Goal: Information Seeking & Learning: Learn about a topic

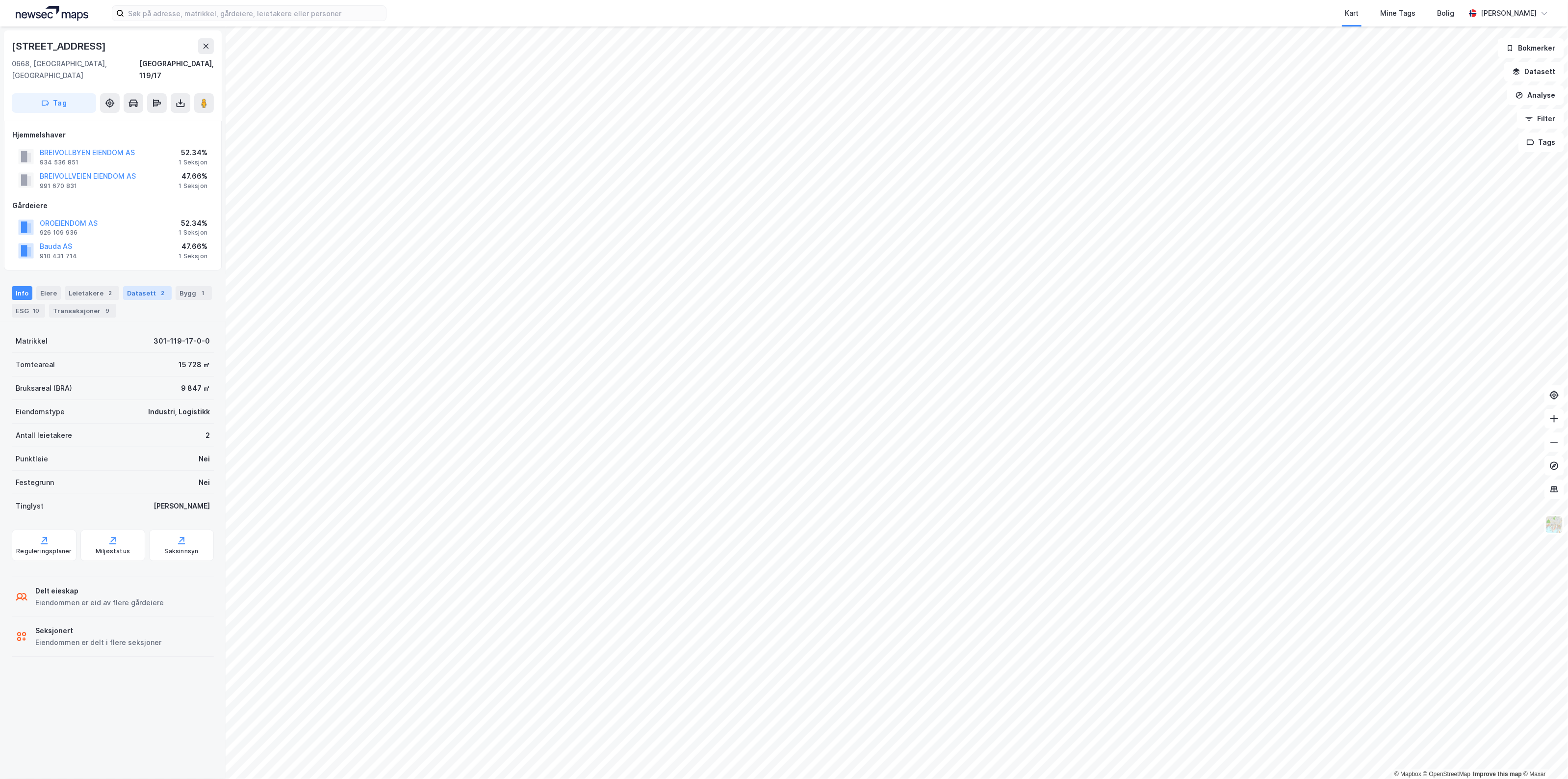
click at [135, 286] on div "Datasett 2" at bounding box center [147, 293] width 49 height 14
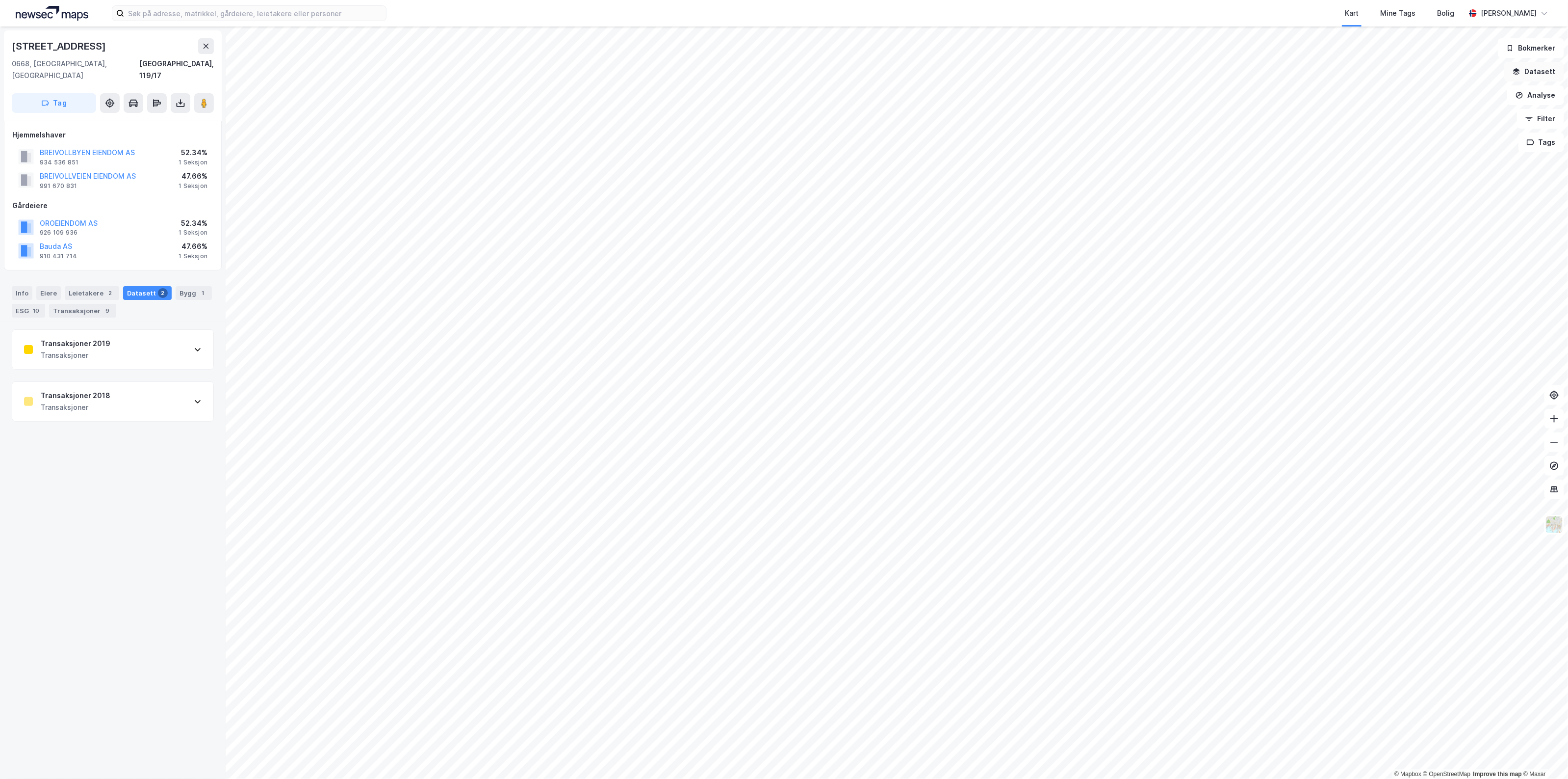
click at [1532, 73] on button "Datasett" at bounding box center [1534, 72] width 60 height 19
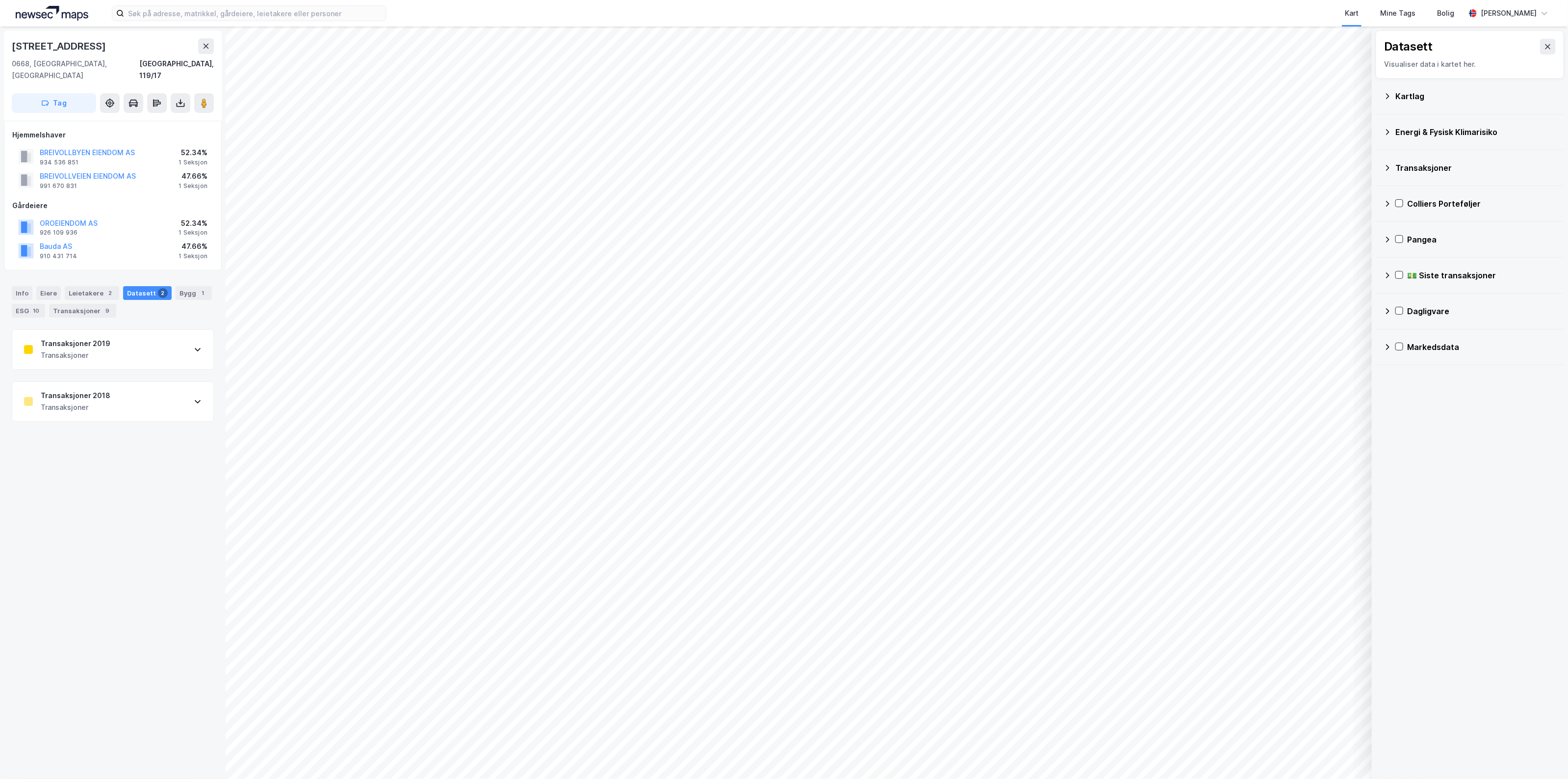
click at [1391, 282] on div "💵 Siste transaksjoner" at bounding box center [1470, 275] width 173 height 24
click at [1402, 305] on div "Månedlige transaksjoner" at bounding box center [1476, 298] width 160 height 24
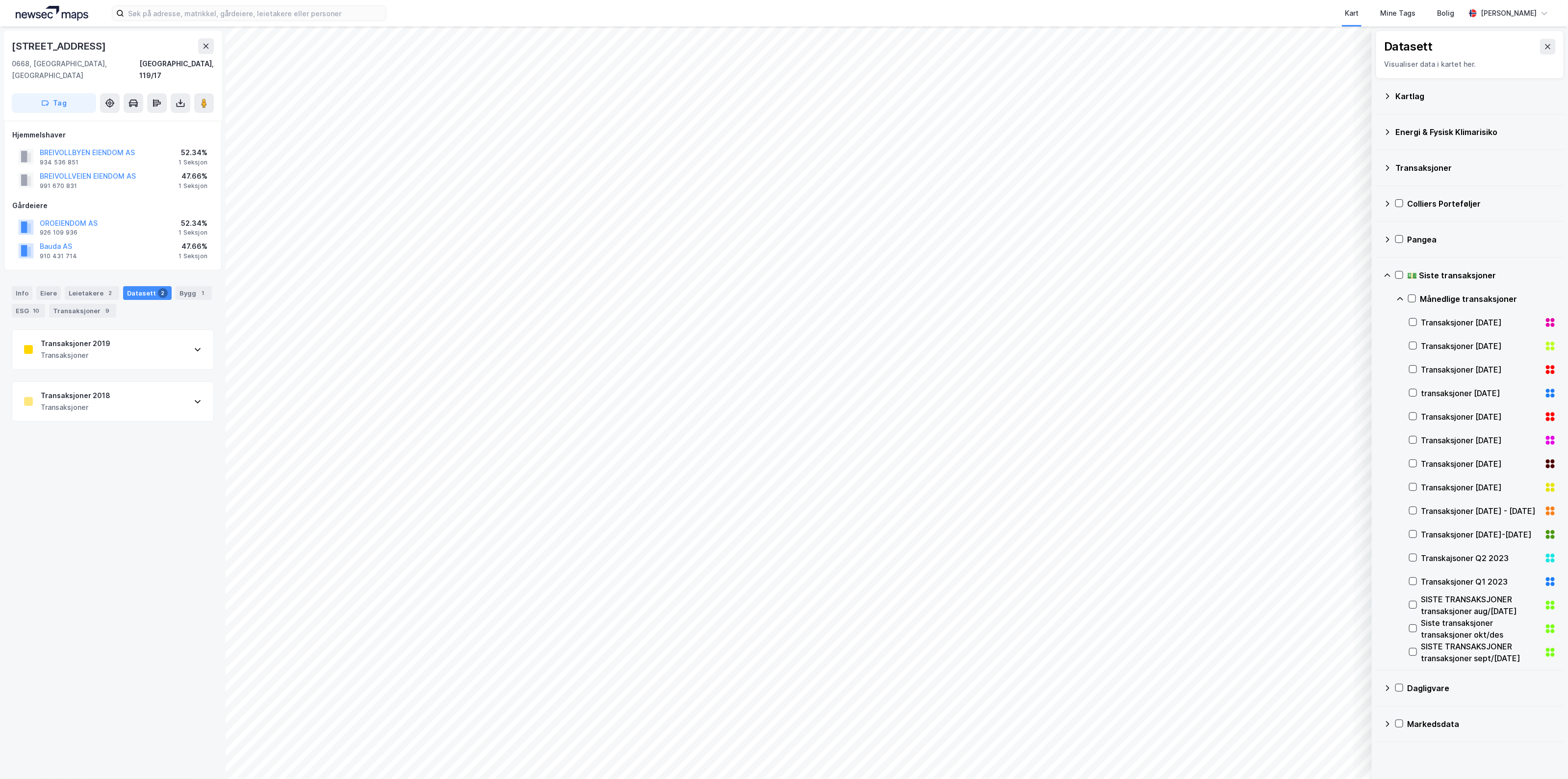
click at [1401, 304] on div "Månedlige transaksjoner" at bounding box center [1476, 298] width 160 height 24
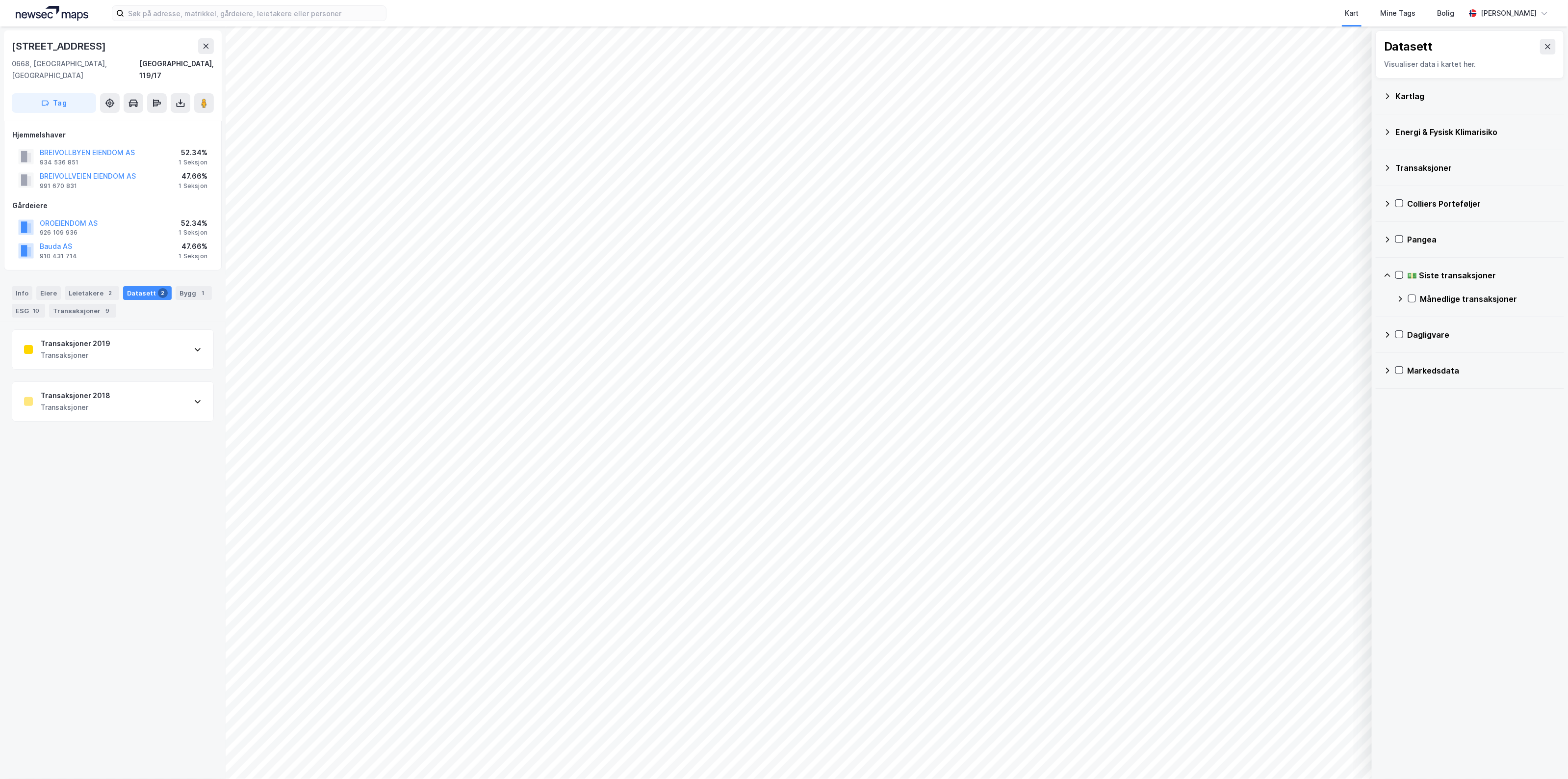
click at [1401, 304] on div "Månedlige transaksjoner" at bounding box center [1476, 298] width 160 height 24
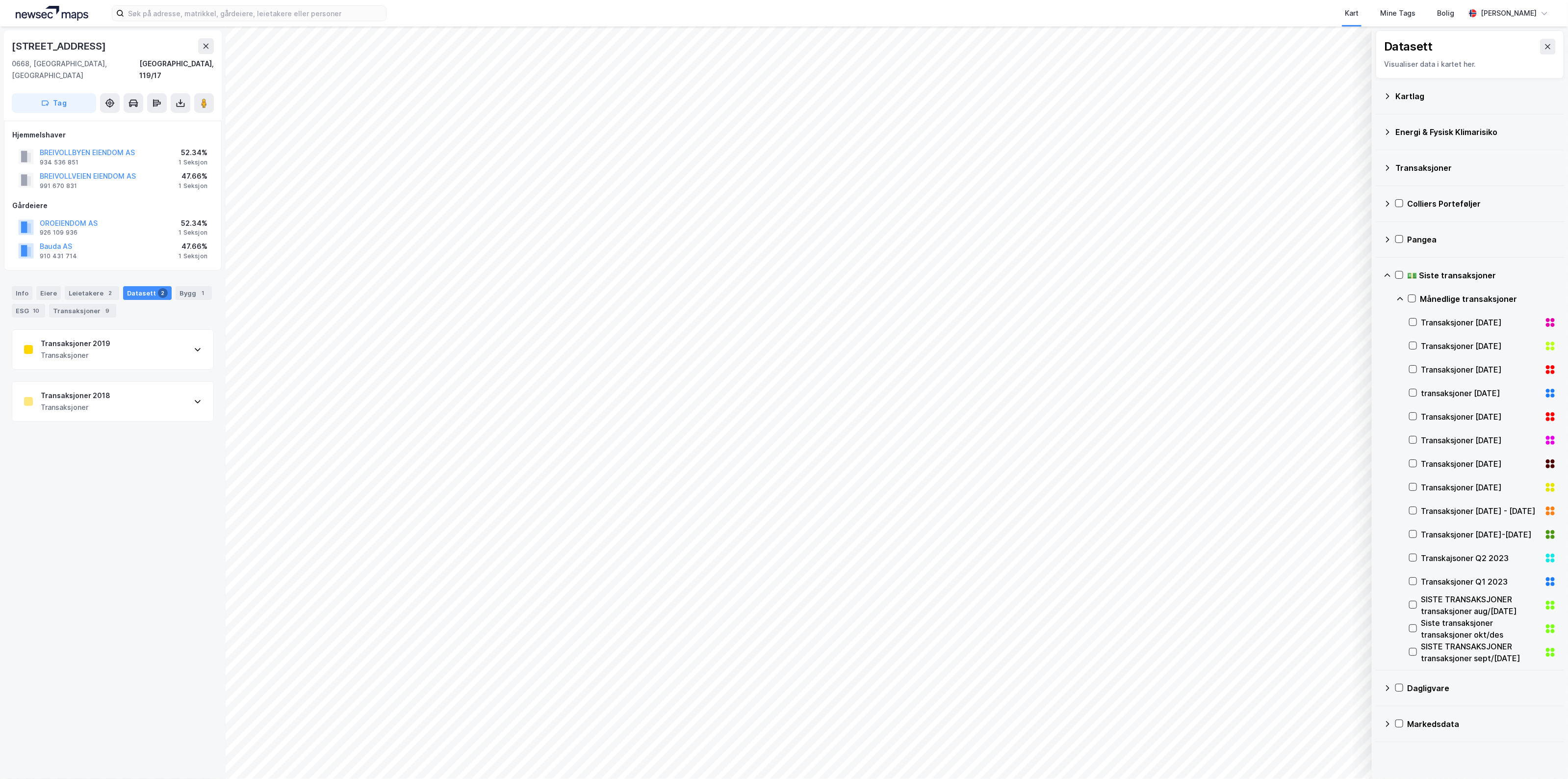
click at [1404, 300] on icon at bounding box center [1400, 298] width 8 height 8
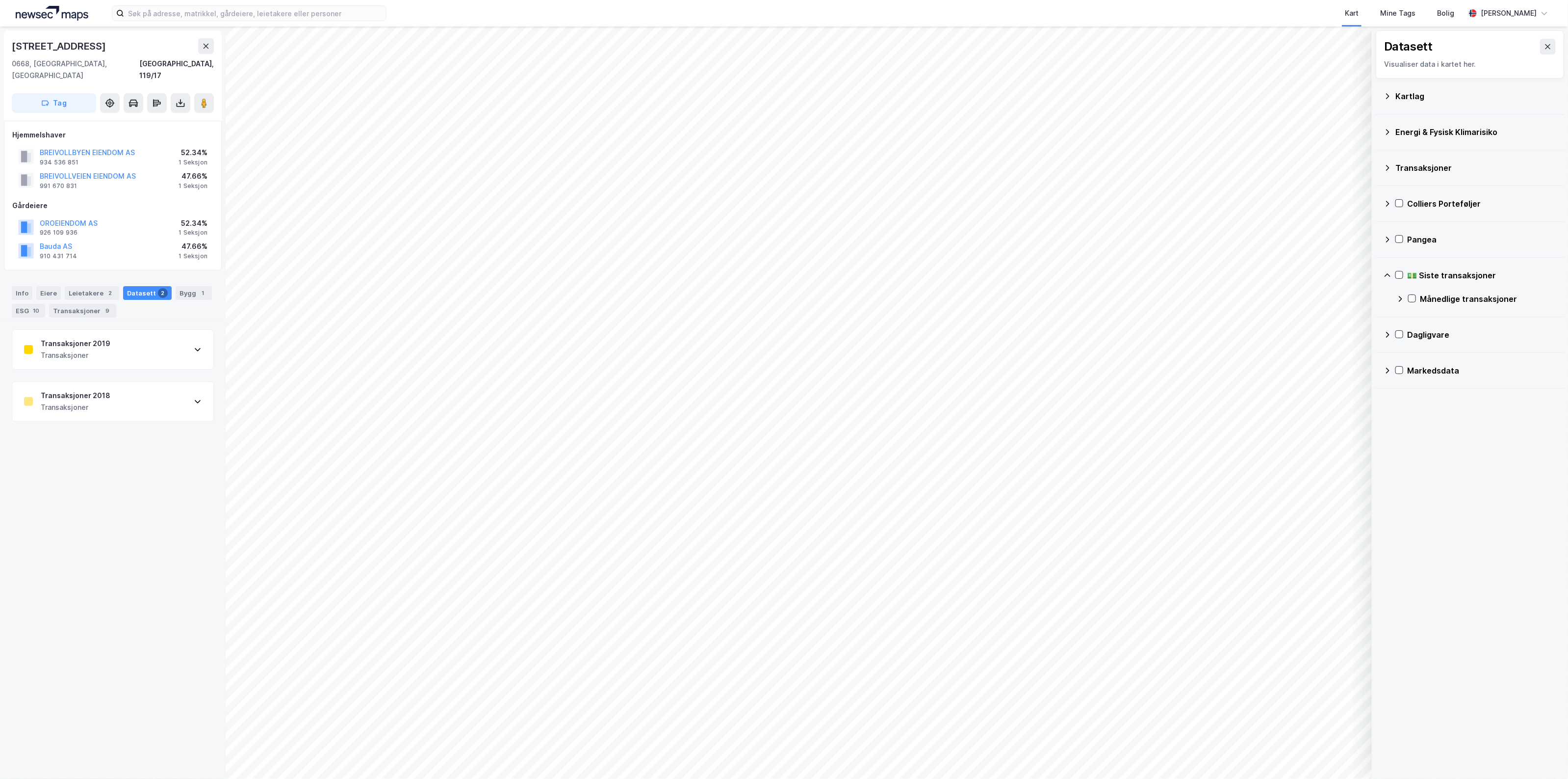
click at [1388, 167] on icon at bounding box center [1388, 167] width 4 height 6
click at [1412, 192] on div "Newsecs transaksjonsliste" at bounding box center [1476, 191] width 160 height 24
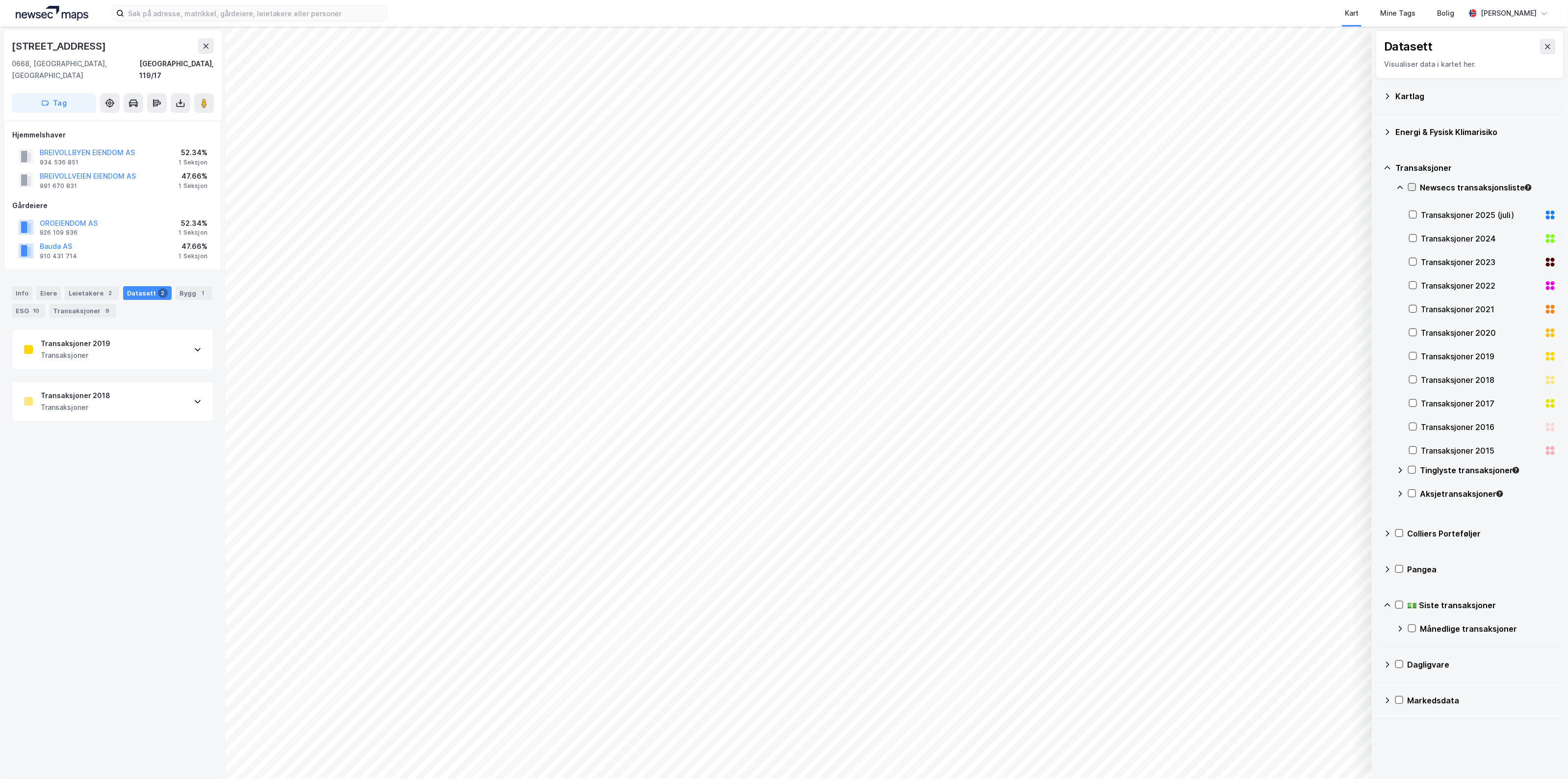
click at [1414, 186] on icon at bounding box center [1412, 187] width 7 height 7
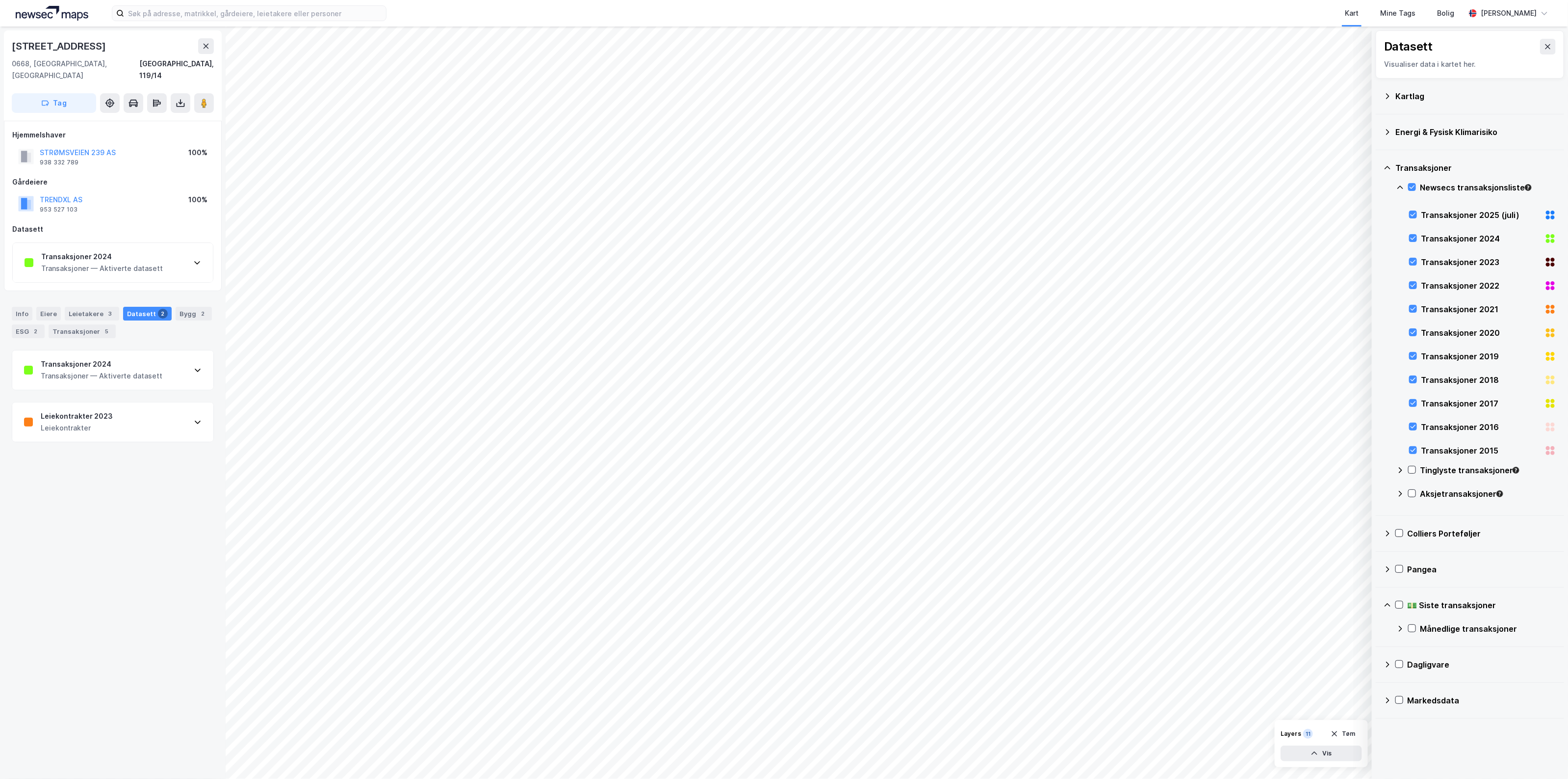
click at [148, 371] on div "Transaksjoner 2024 Transaksjoner — Aktiverte datasett" at bounding box center [112, 370] width 201 height 39
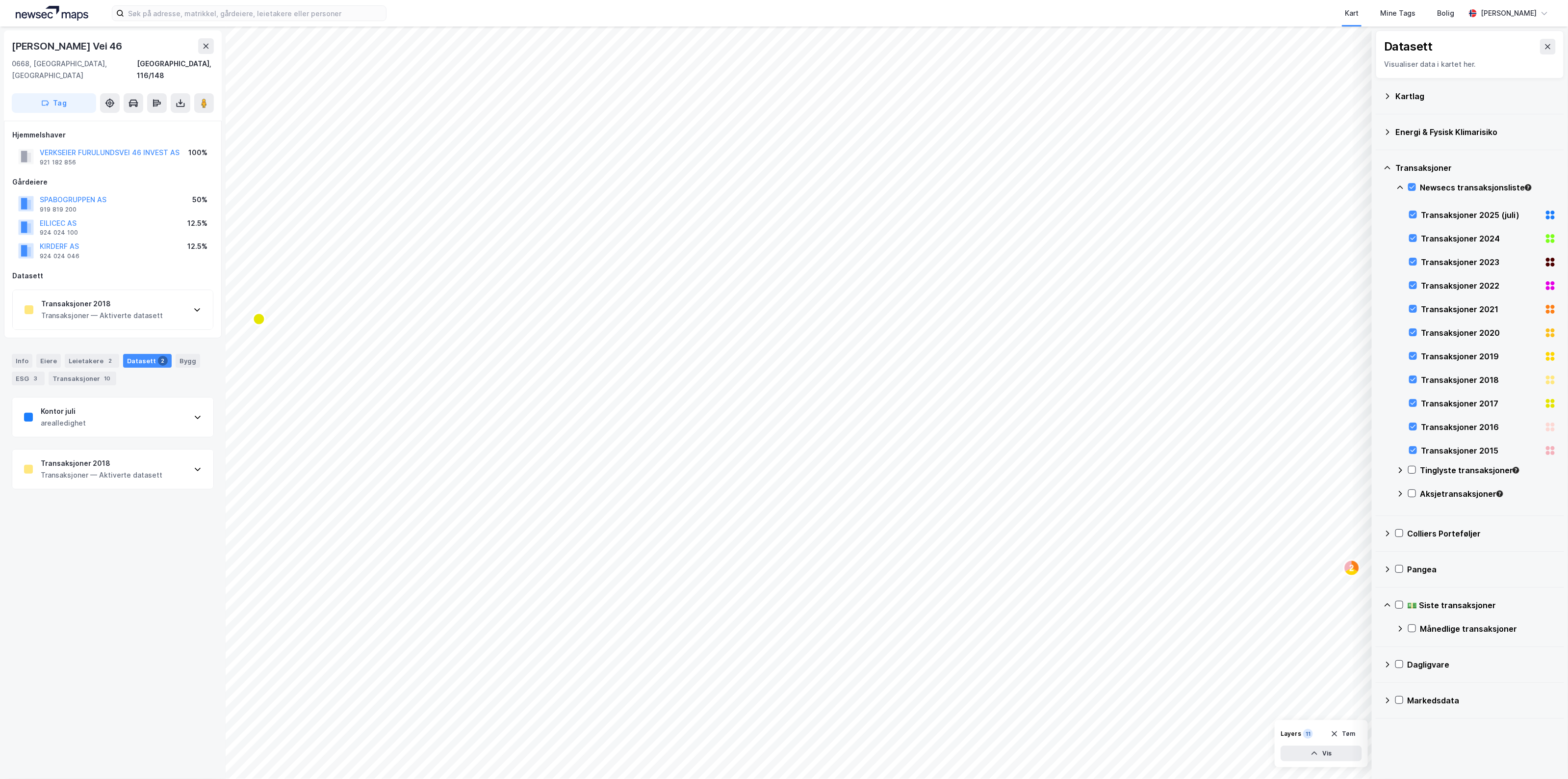
drag, startPoint x: 1416, startPoint y: 187, endPoint x: 1418, endPoint y: 195, distance: 8.2
click at [1416, 186] on icon at bounding box center [1412, 187] width 7 height 7
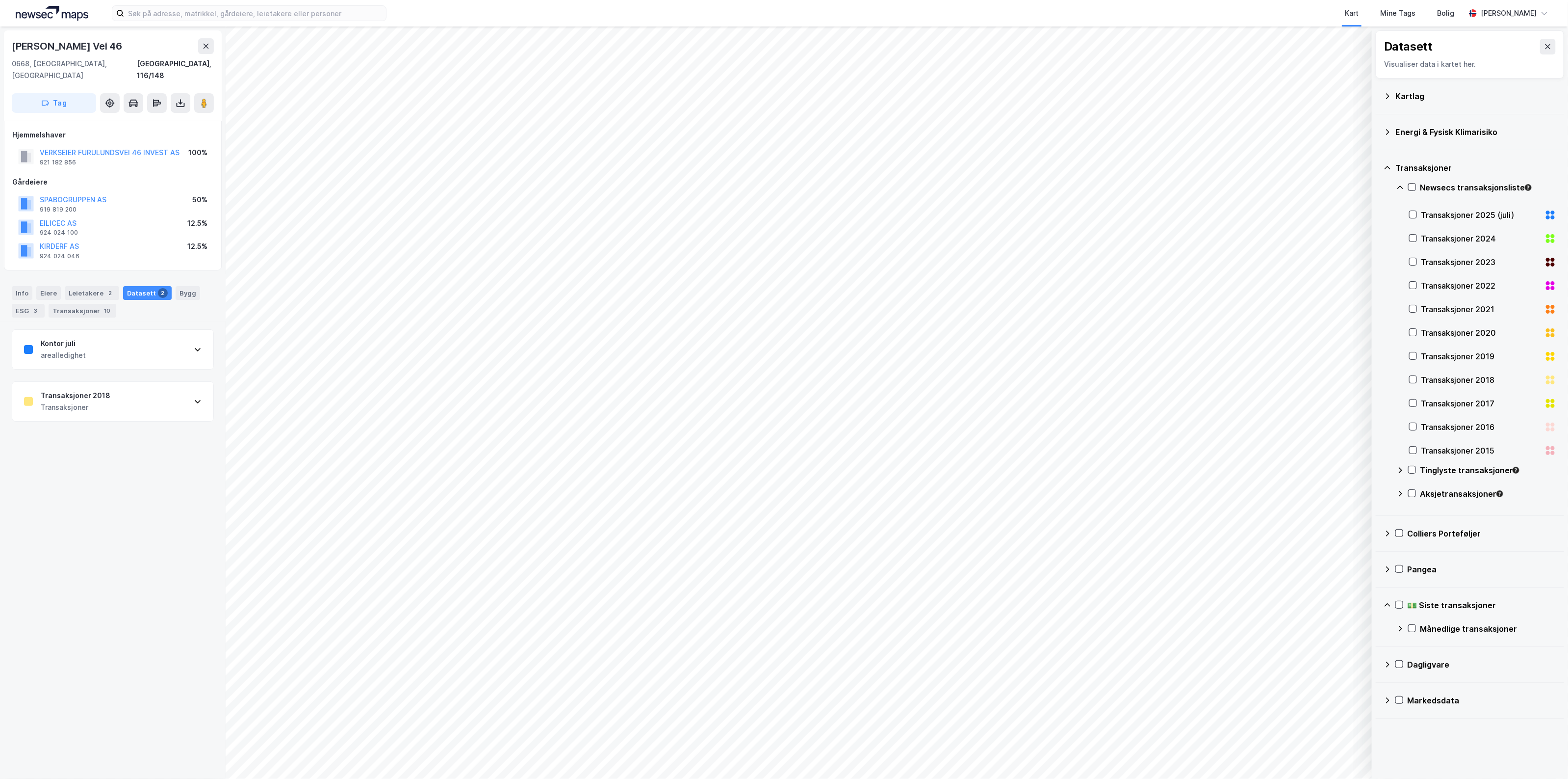
click at [1420, 216] on div "Transaksjoner 2025 (juli)" at bounding box center [1483, 215] width 147 height 24
click at [1415, 236] on icon at bounding box center [1413, 238] width 7 height 7
click at [1414, 263] on icon at bounding box center [1413, 262] width 7 height 7
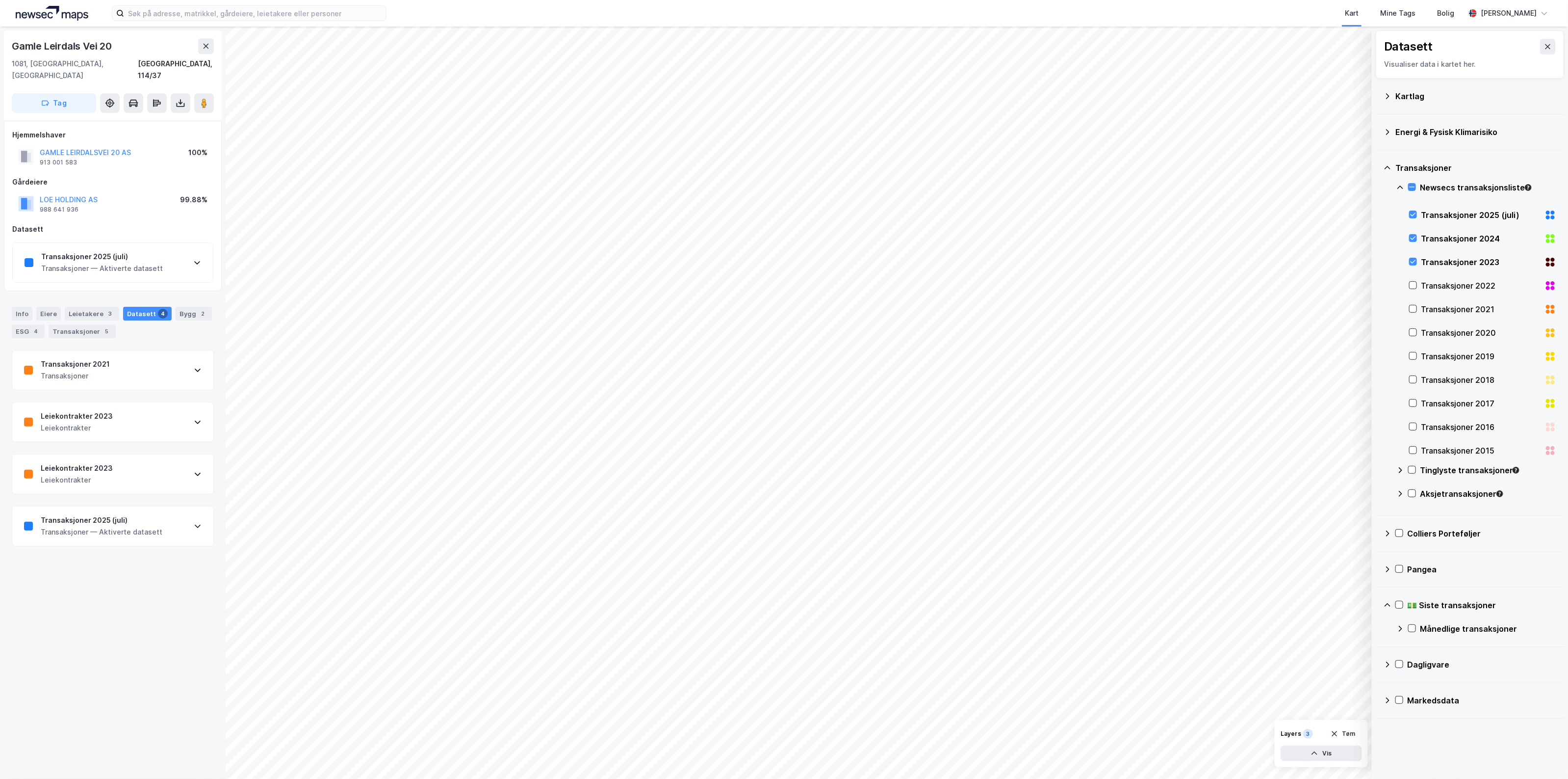
click at [104, 263] on div "Transaksjoner 2025 (juli) Transaksjoner — Aktiverte datasett" at bounding box center [112, 262] width 200 height 39
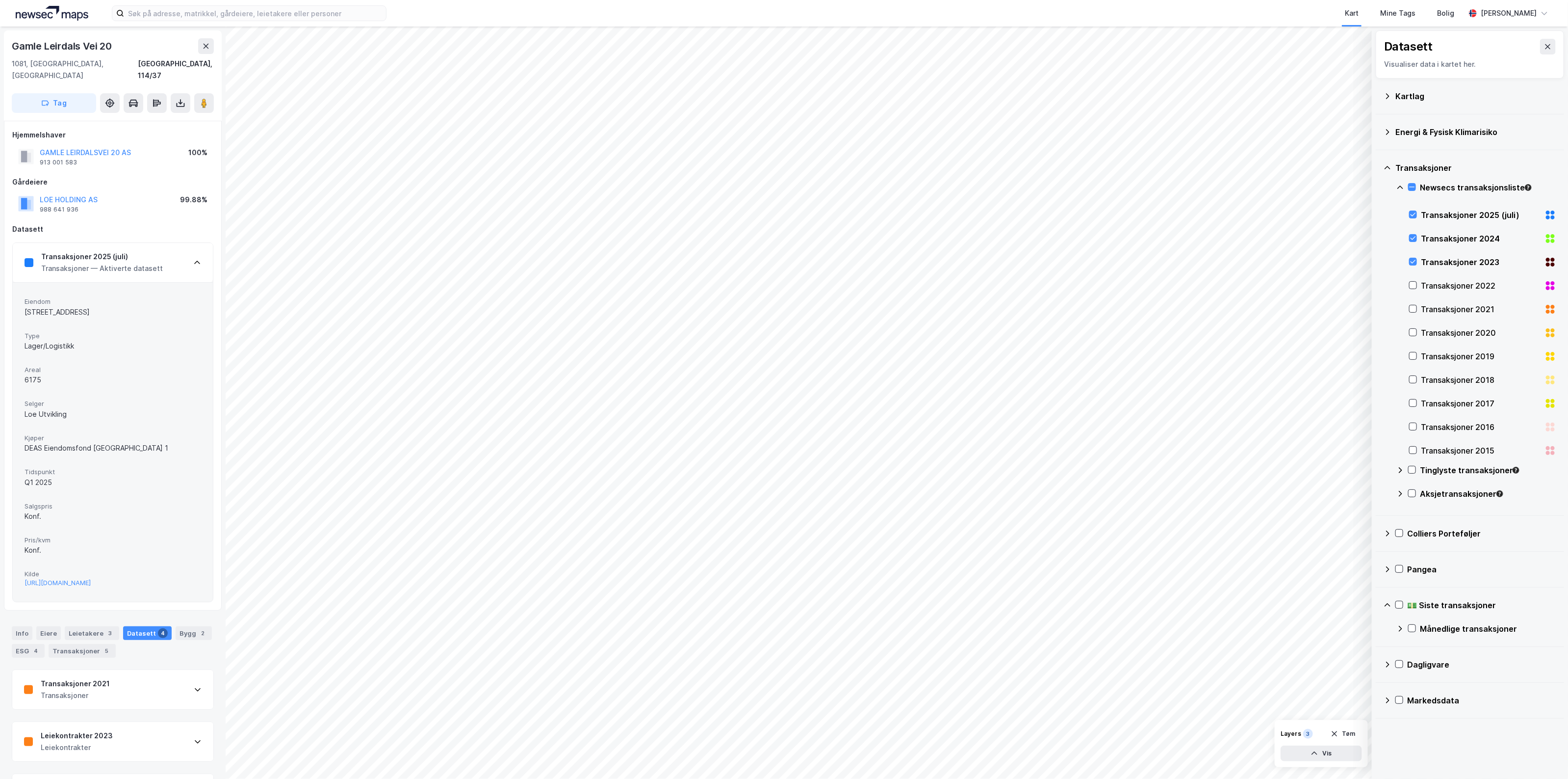
click at [104, 251] on div "Transaksjoner 2025 (juli)" at bounding box center [102, 256] width 121 height 12
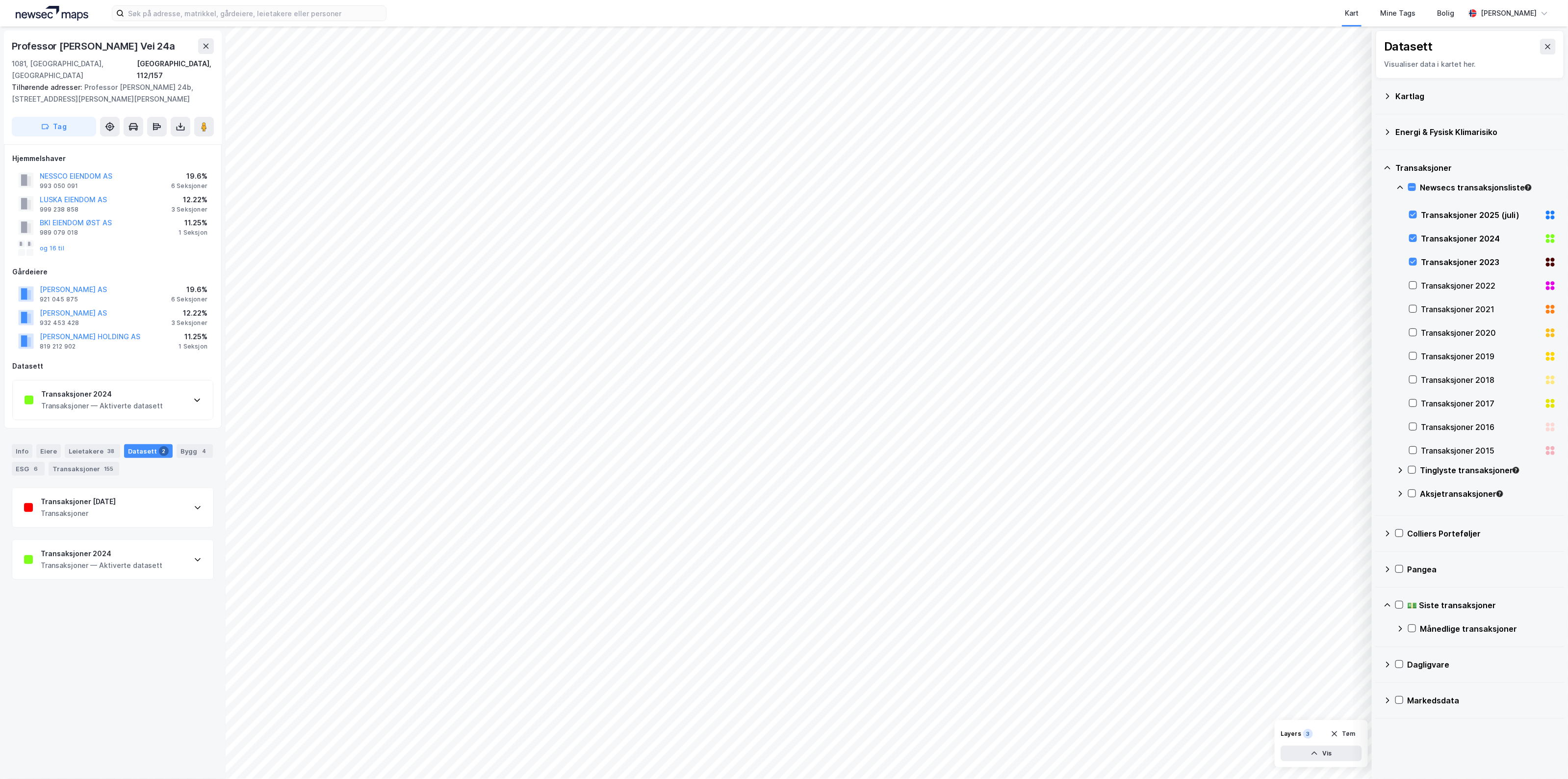
click at [127, 400] on div "Transaksjoner — Aktiverte datasett" at bounding box center [102, 405] width 121 height 12
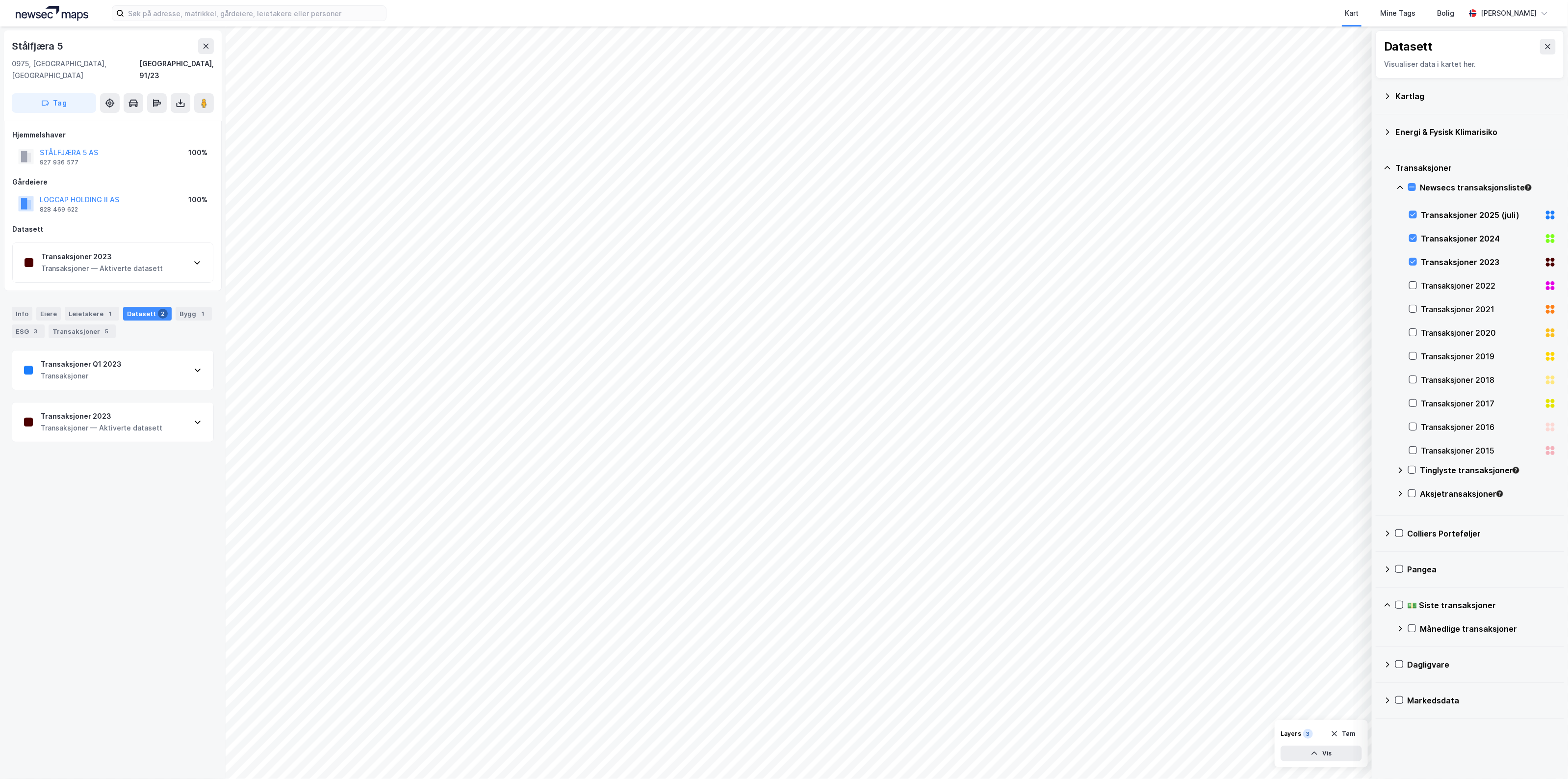
click at [128, 410] on div "Transaksjoner 2023" at bounding box center [101, 415] width 121 height 12
click at [120, 410] on div "Transaksjoner 2023" at bounding box center [101, 415] width 121 height 12
click at [128, 370] on div "Transaksjoner — Aktiverte datasett" at bounding box center [101, 375] width 121 height 12
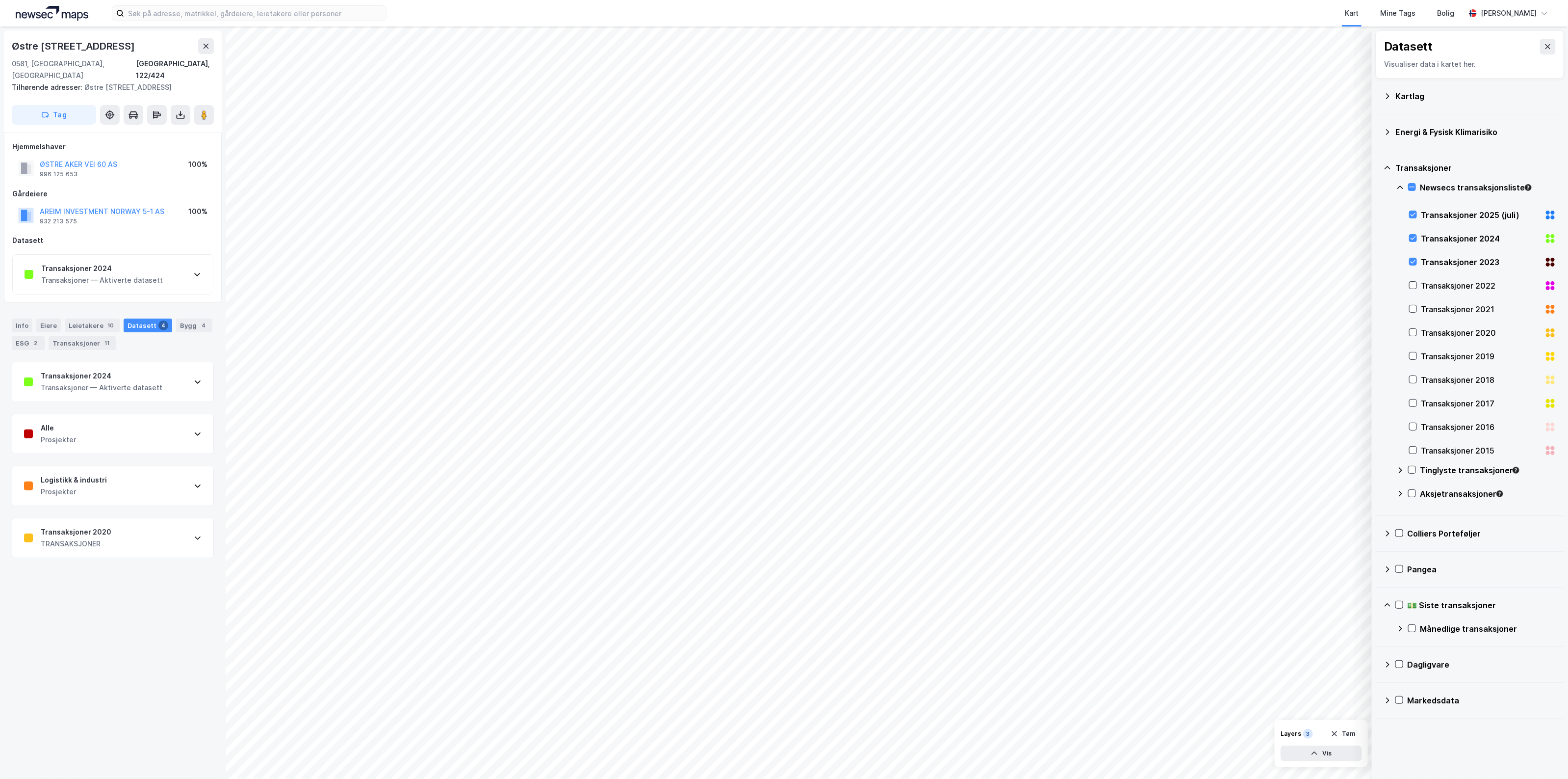
click at [142, 394] on div "Transaksjoner — Aktiverte datasett" at bounding box center [101, 387] width 121 height 12
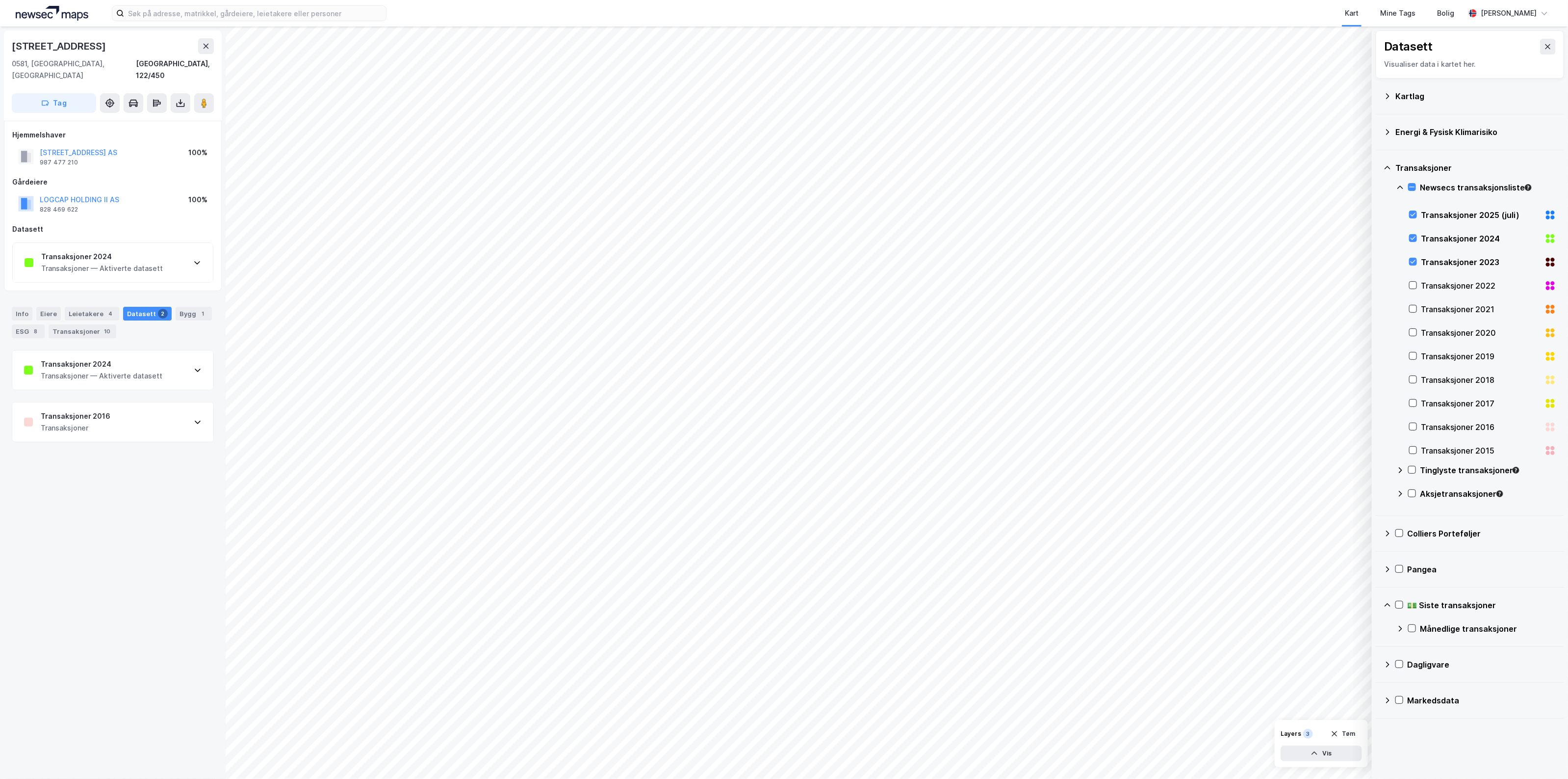
click at [157, 370] on div "Transaksjoner — Aktiverte datasett" at bounding box center [101, 375] width 121 height 12
click at [130, 375] on div "Transaksjoner 2024 Transaksjoner — Aktiverte datasett" at bounding box center [112, 370] width 201 height 39
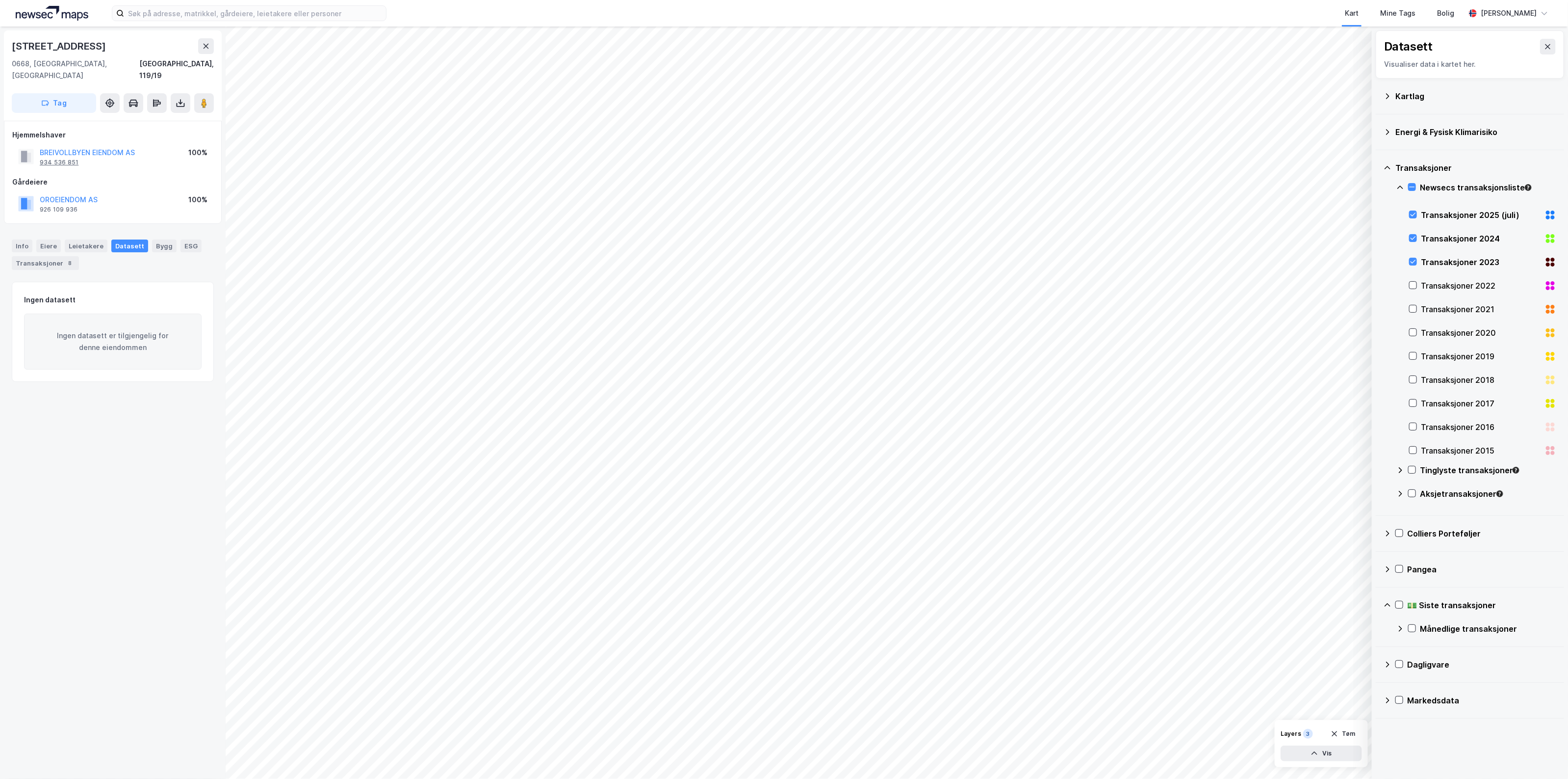
click at [61, 158] on div "934 536 851" at bounding box center [59, 162] width 39 height 8
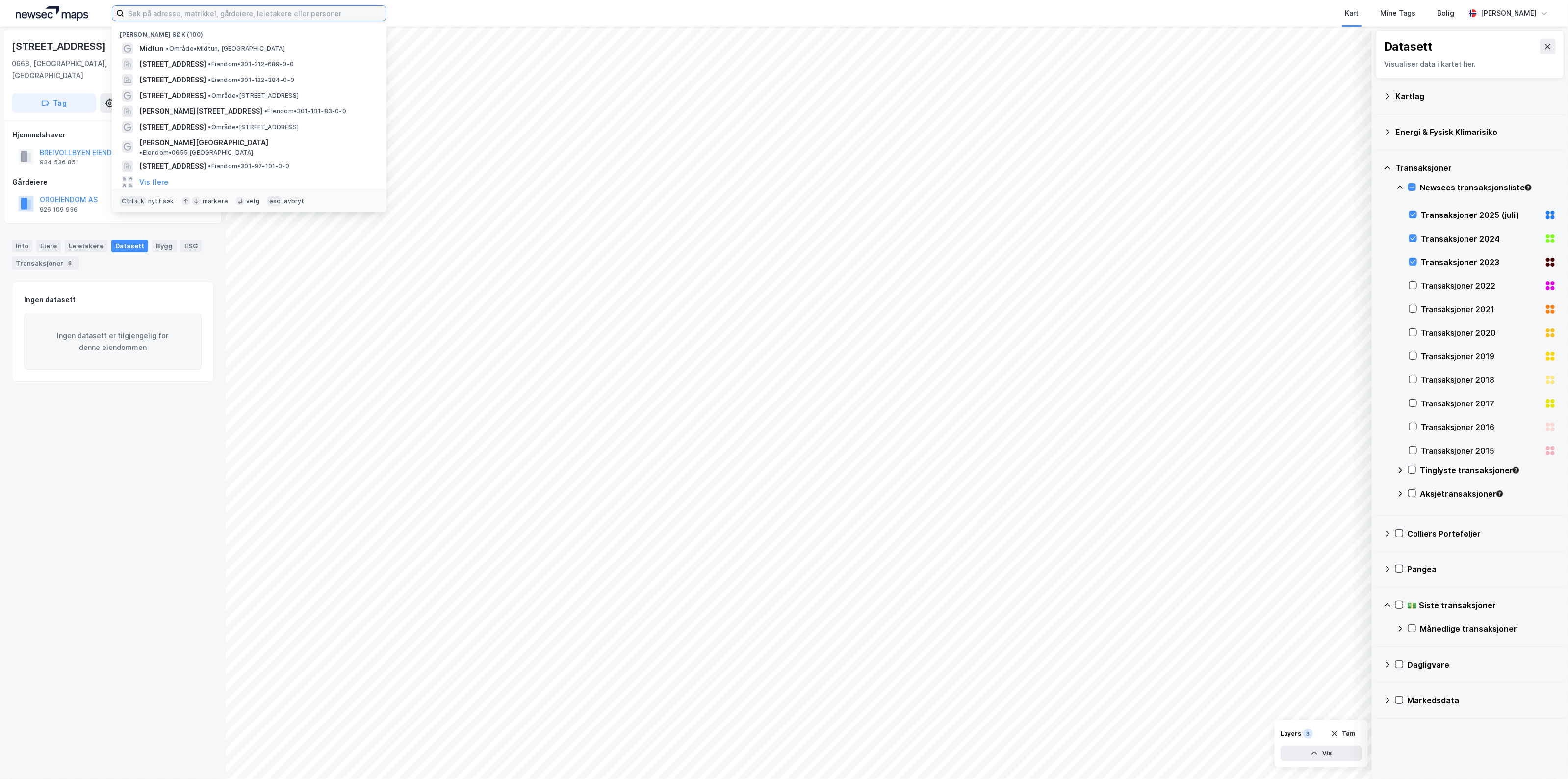
click at [228, 8] on input at bounding box center [255, 13] width 262 height 15
paste input "934 536 851"
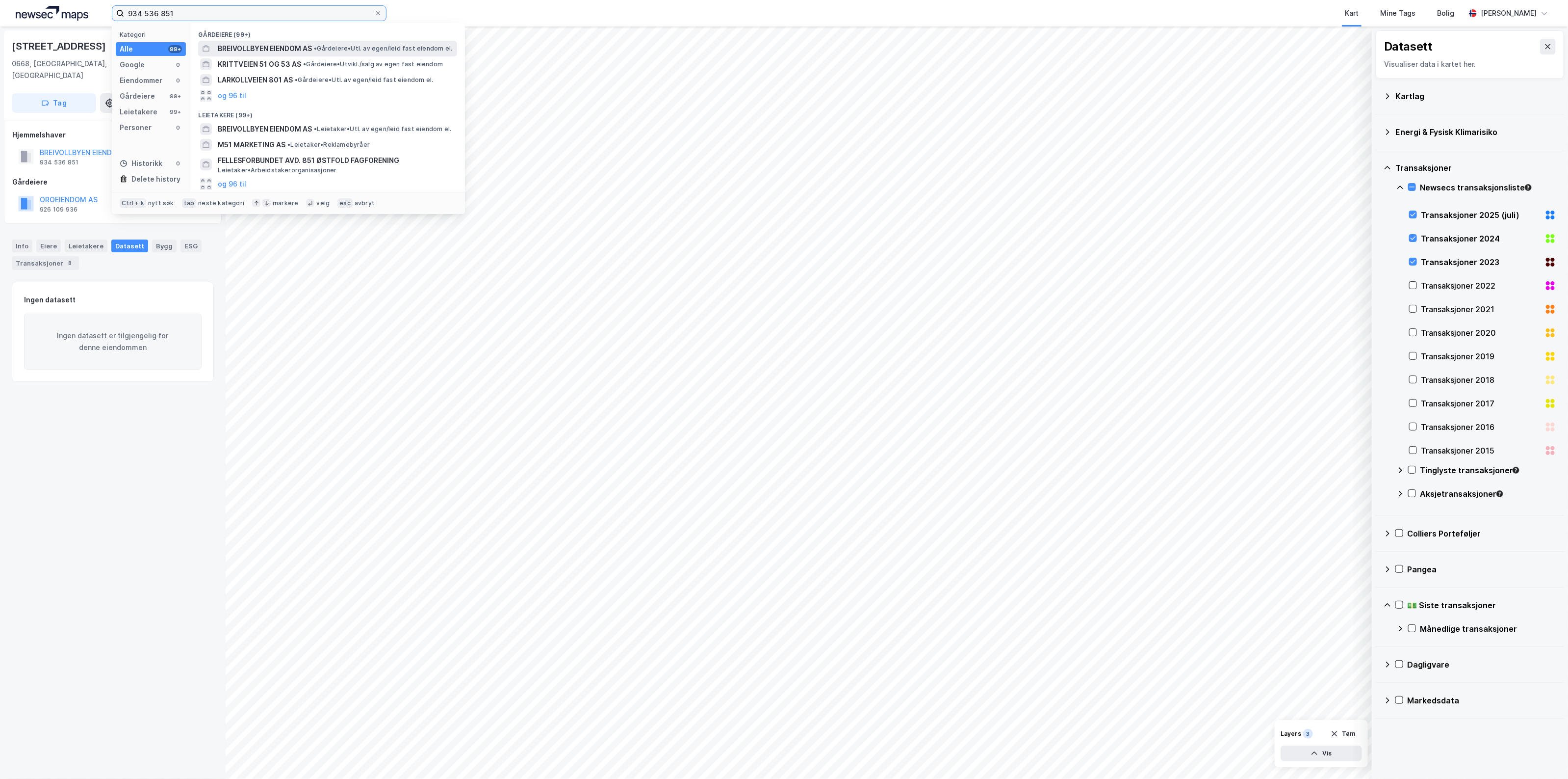
type input "934 536 851"
click at [281, 49] on span "BREIVOLLBYEN EIENDOM AS" at bounding box center [265, 48] width 94 height 12
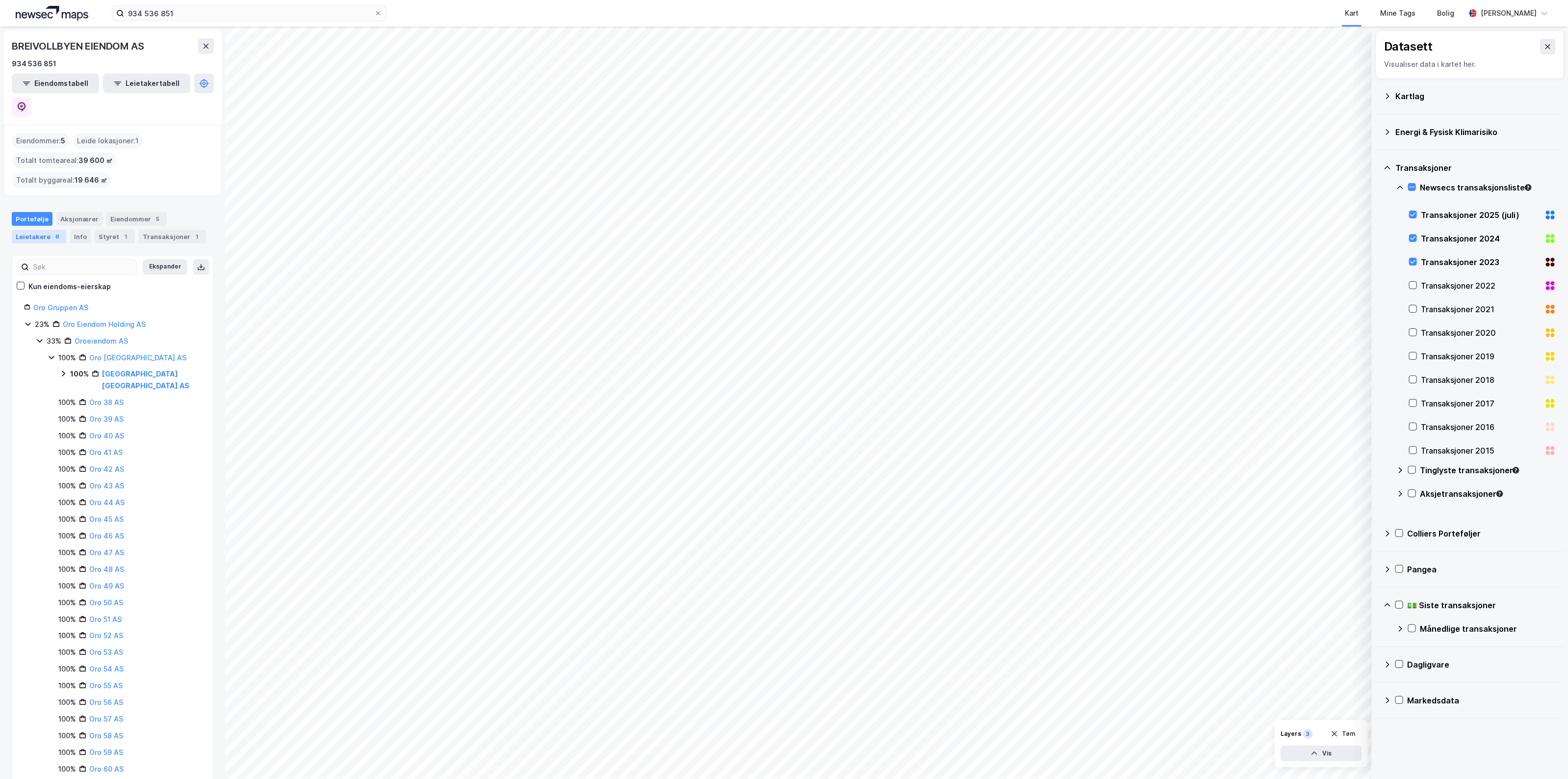
click at [42, 229] on div "Leietakere 6" at bounding box center [39, 236] width 55 height 14
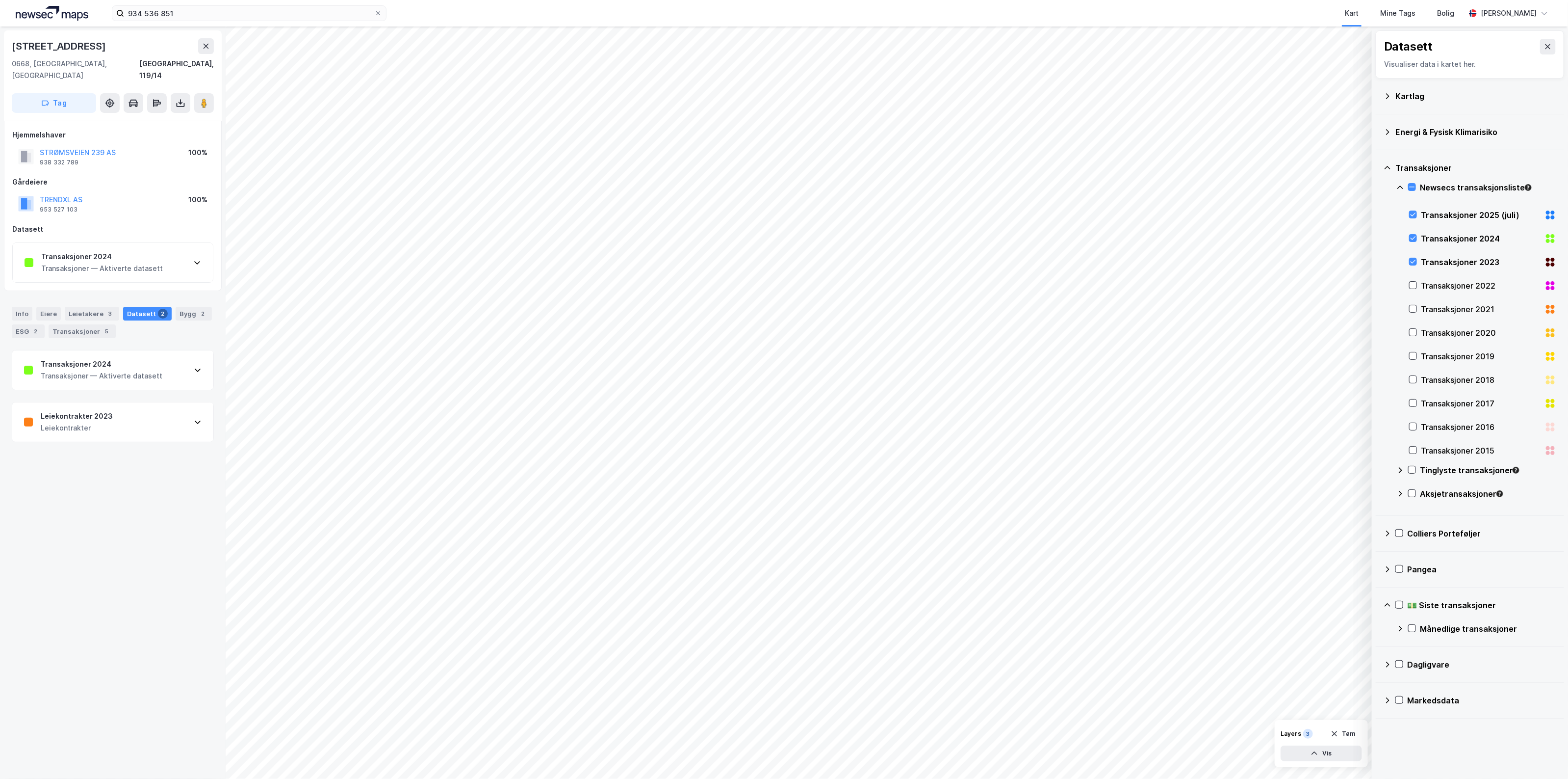
click at [109, 413] on div "Leiekontrakter 2023 Leiekontrakter" at bounding box center [112, 422] width 201 height 39
click at [102, 410] on div "Leiekontrakter 2023" at bounding box center [76, 415] width 72 height 12
click at [109, 370] on div "Transaksjoner — Aktiverte datasett" at bounding box center [101, 375] width 121 height 12
click at [145, 263] on div "Transaksjoner — Aktiverte datasett" at bounding box center [102, 268] width 121 height 12
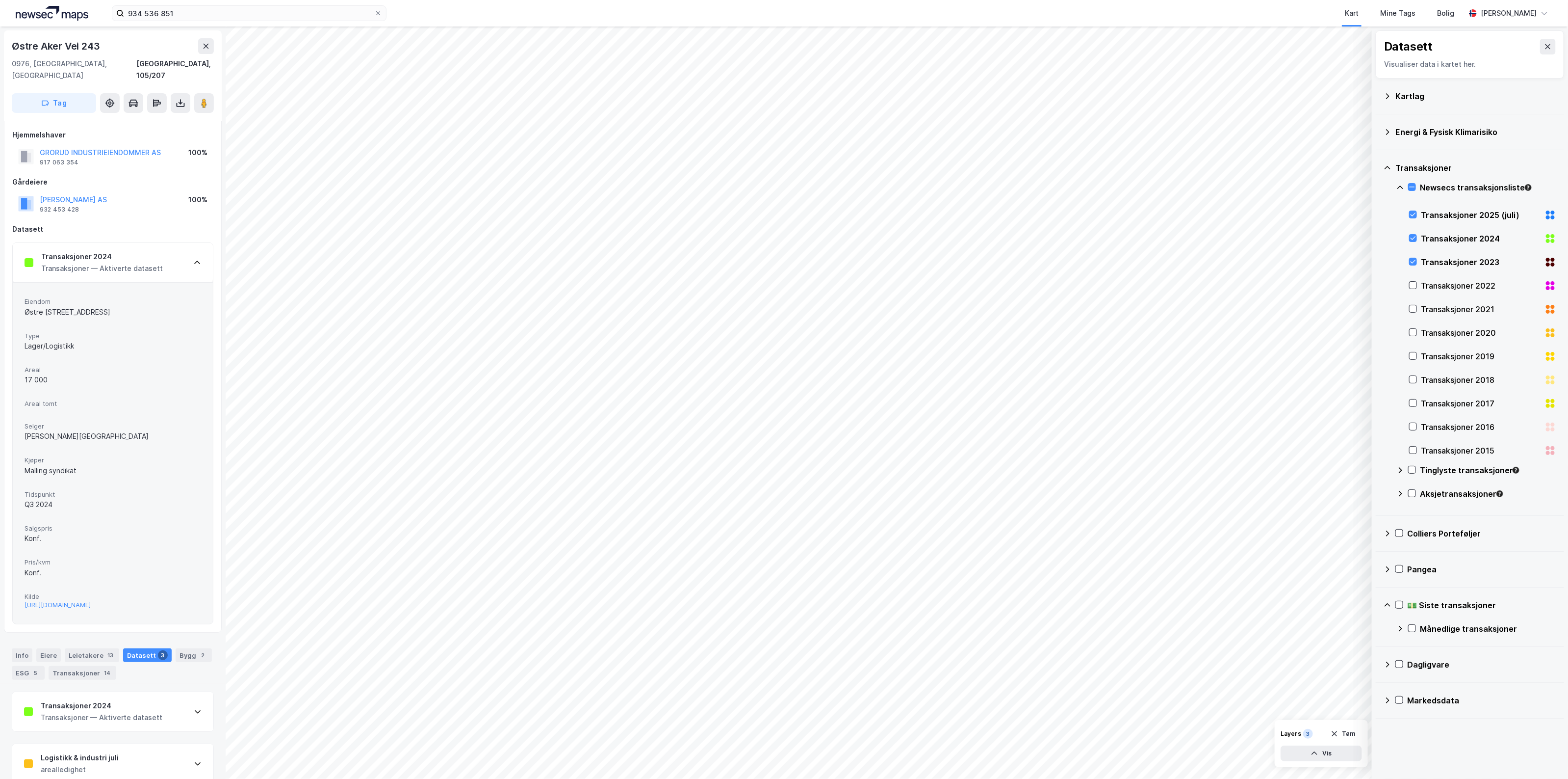
click at [146, 263] on div "Transaksjoner — Aktiverte datasett" at bounding box center [102, 268] width 121 height 12
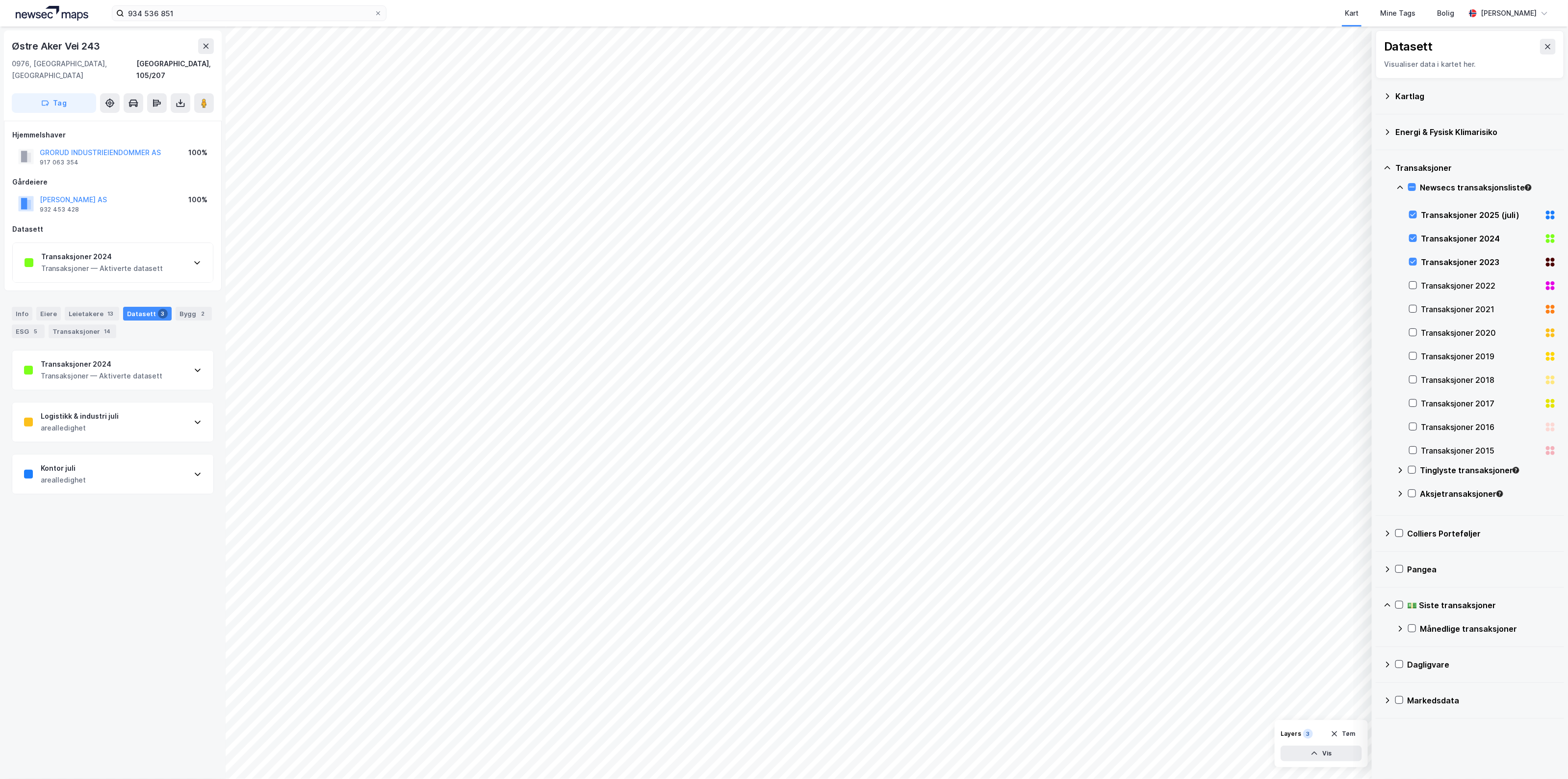
click at [147, 263] on div "Transaksjoner — Aktiverte datasett" at bounding box center [102, 268] width 121 height 12
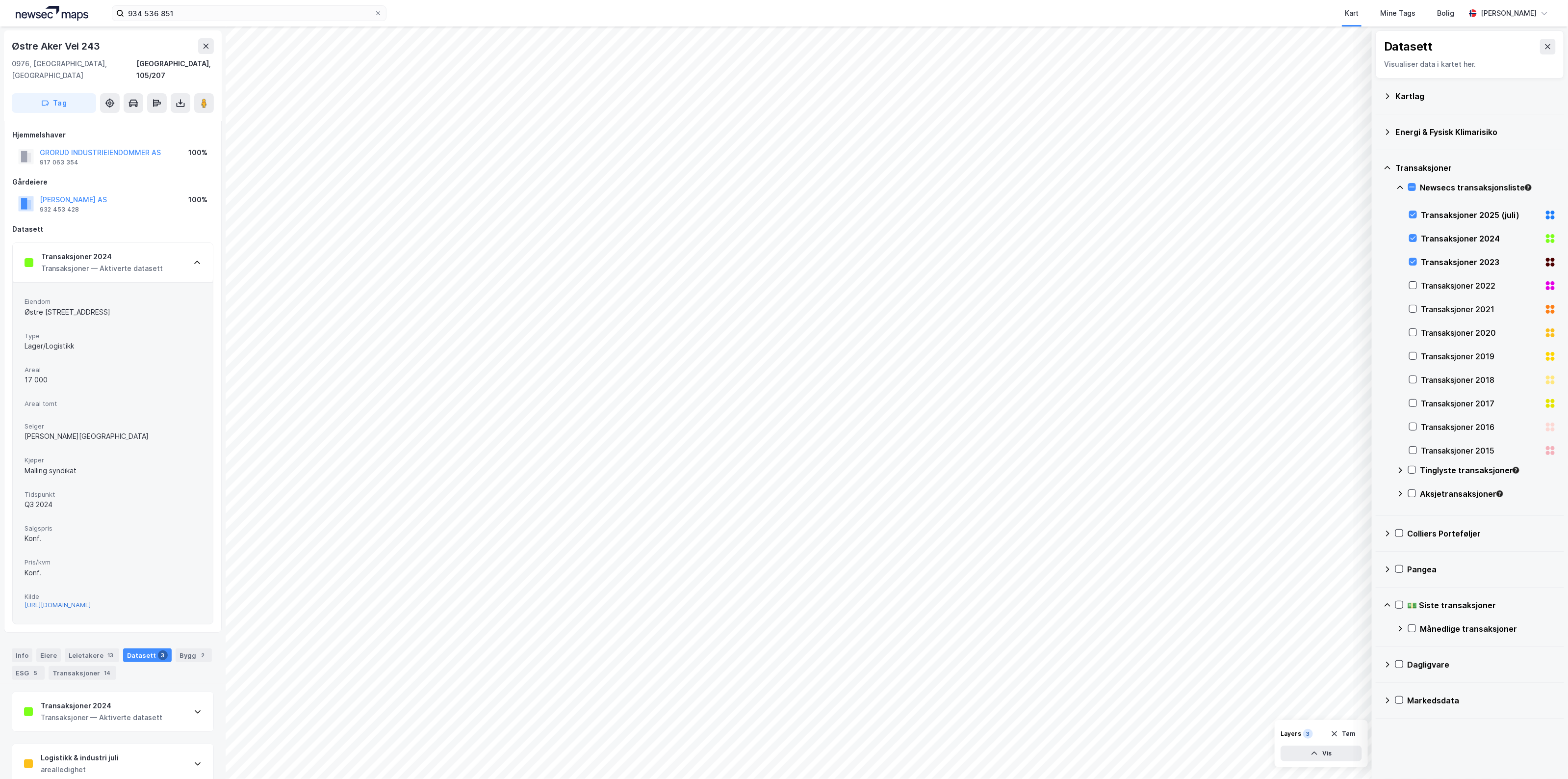
click at [85, 601] on div "[URL][DOMAIN_NAME]" at bounding box center [58, 605] width 66 height 8
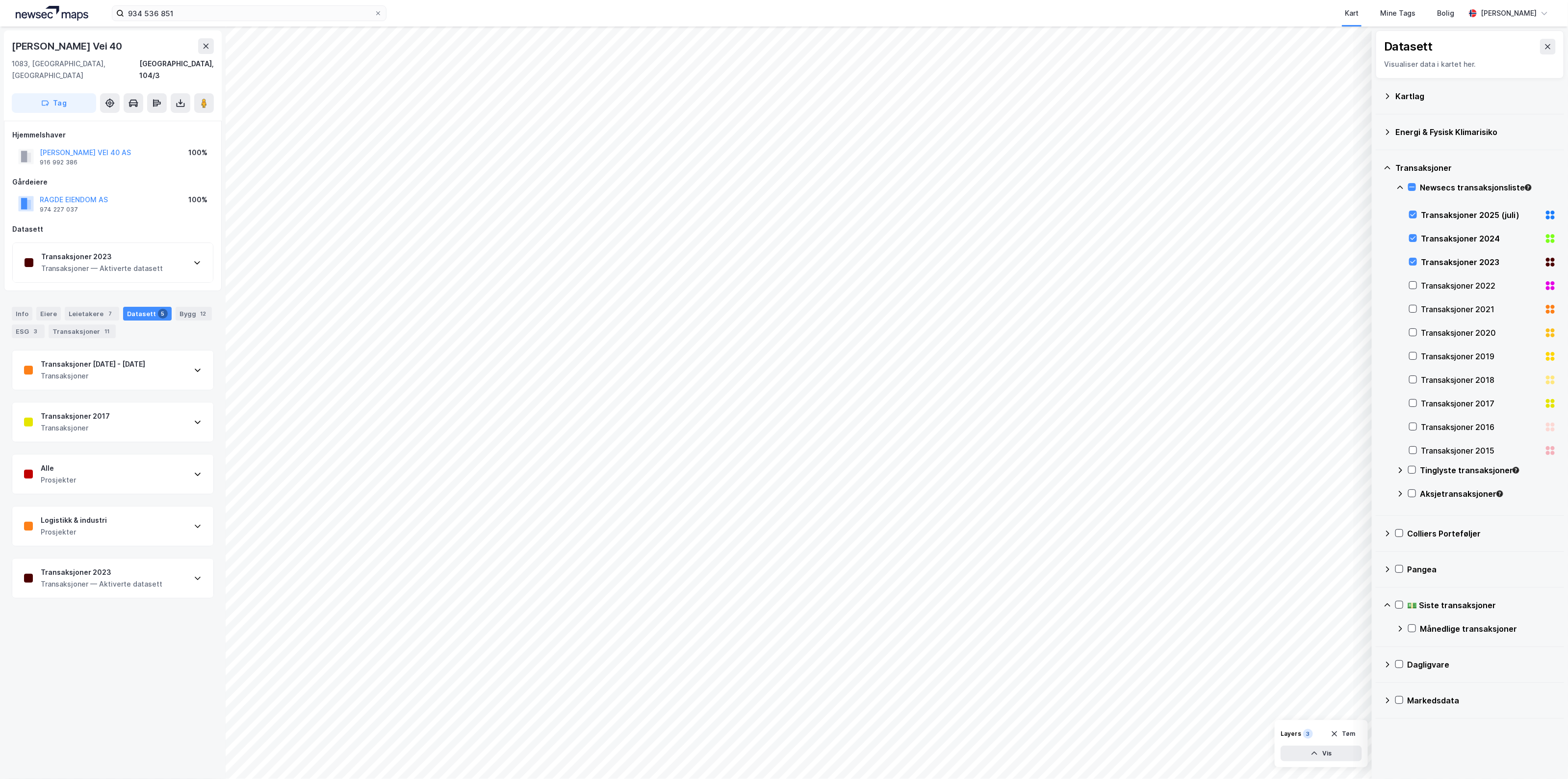
click at [159, 371] on div "Transaksjoner [DATE] - [DATE] Transaksjoner" at bounding box center [112, 370] width 201 height 39
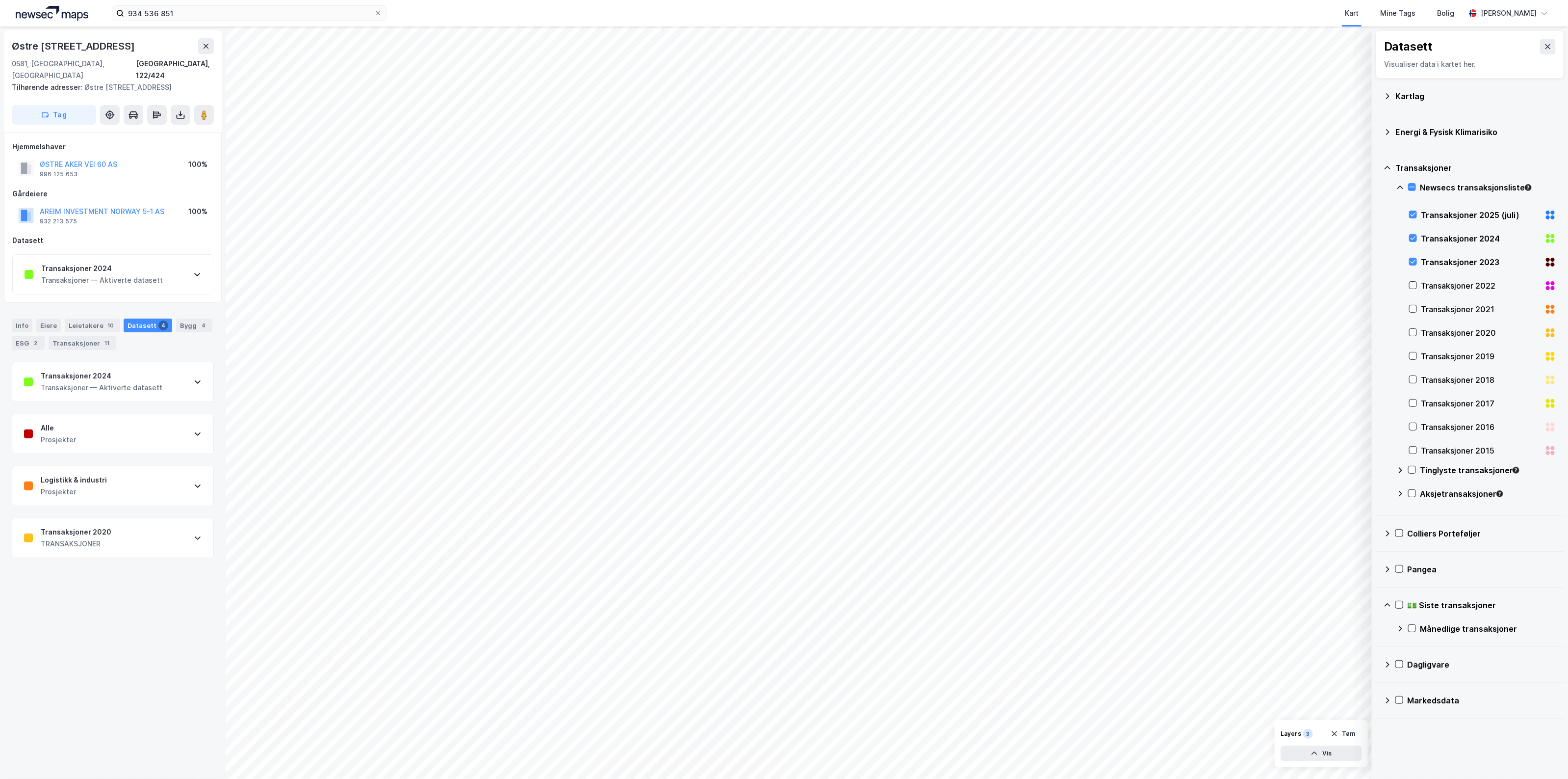
click at [102, 396] on div "Transaksjoner 2024 Transaksjoner — Aktiverte datasett" at bounding box center [112, 382] width 201 height 39
click at [69, 693] on div "[URL][DOMAIN_NAME]" at bounding box center [57, 690] width 66 height 8
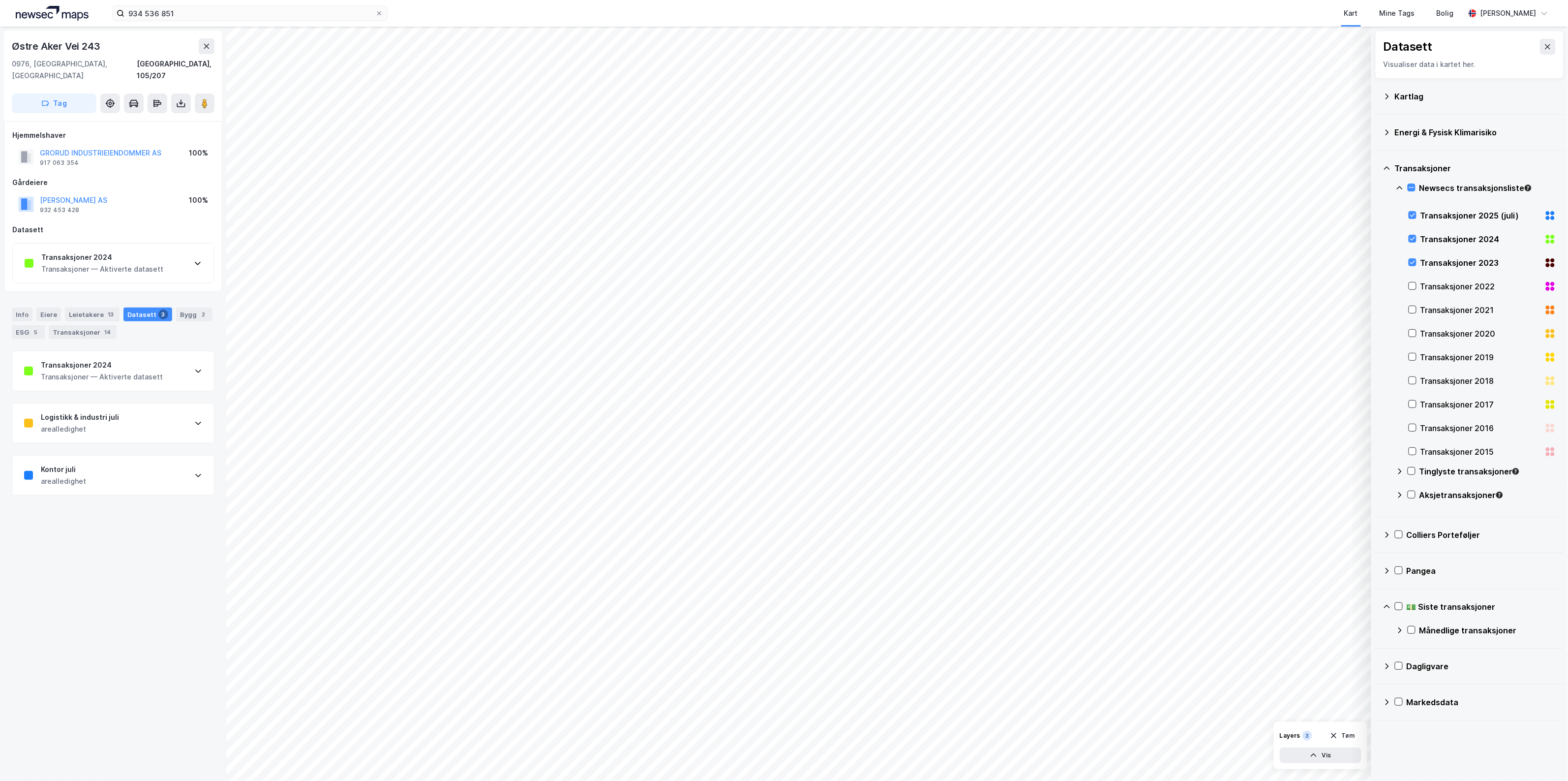
click at [201, 360] on div "Transaksjoner 2024 Transaksjoner — Aktiverte datasett" at bounding box center [113, 371] width 201 height 39
click at [91, 710] on div "[URL][DOMAIN_NAME]" at bounding box center [57, 714] width 67 height 8
click at [146, 359] on div "Transaksjoner [DATE] - [DATE]" at bounding box center [93, 365] width 105 height 12
click at [87, 147] on div "[PERSON_NAME] VEI 40 AS" at bounding box center [85, 153] width 91 height 12
click at [0, 0] on button "[PERSON_NAME] VEI 40 AS" at bounding box center [0, 0] width 0 height 0
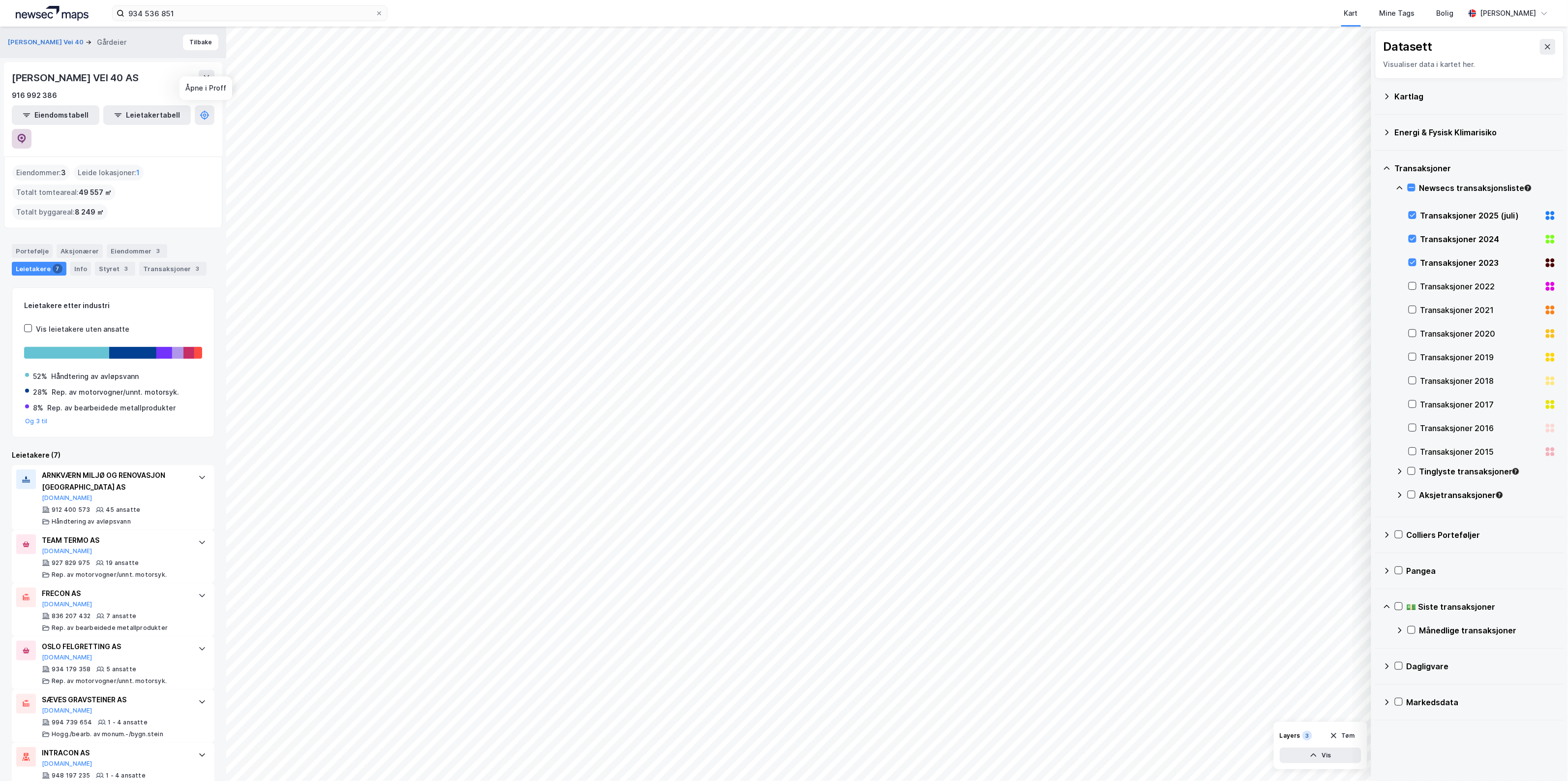
click at [27, 134] on icon at bounding box center [21, 138] width 10 height 10
